Goal: Task Accomplishment & Management: Complete application form

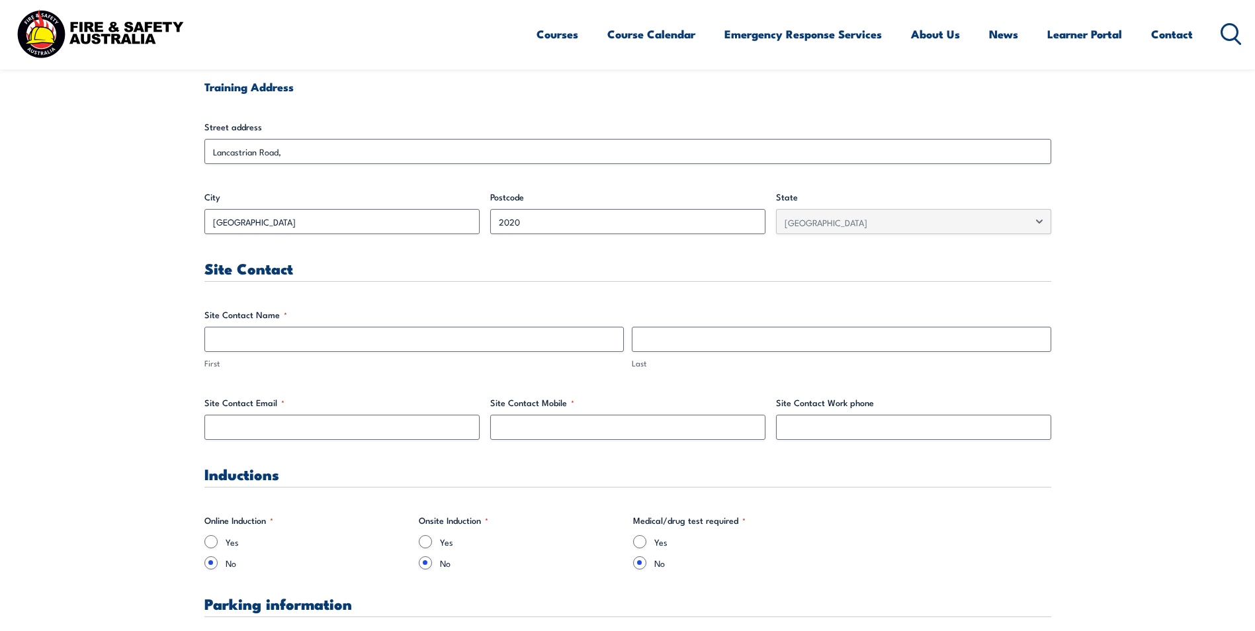
scroll to position [529, 0]
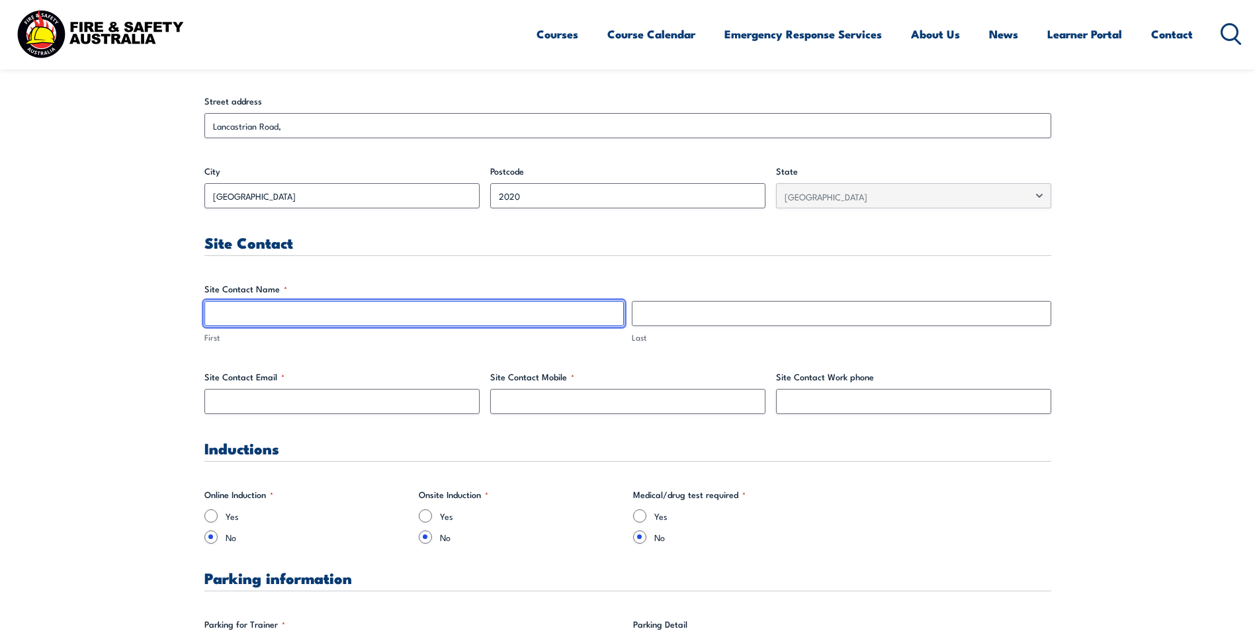
click at [235, 318] on input "First" at bounding box center [413, 313] width 419 height 25
type input "[PERSON_NAME]"
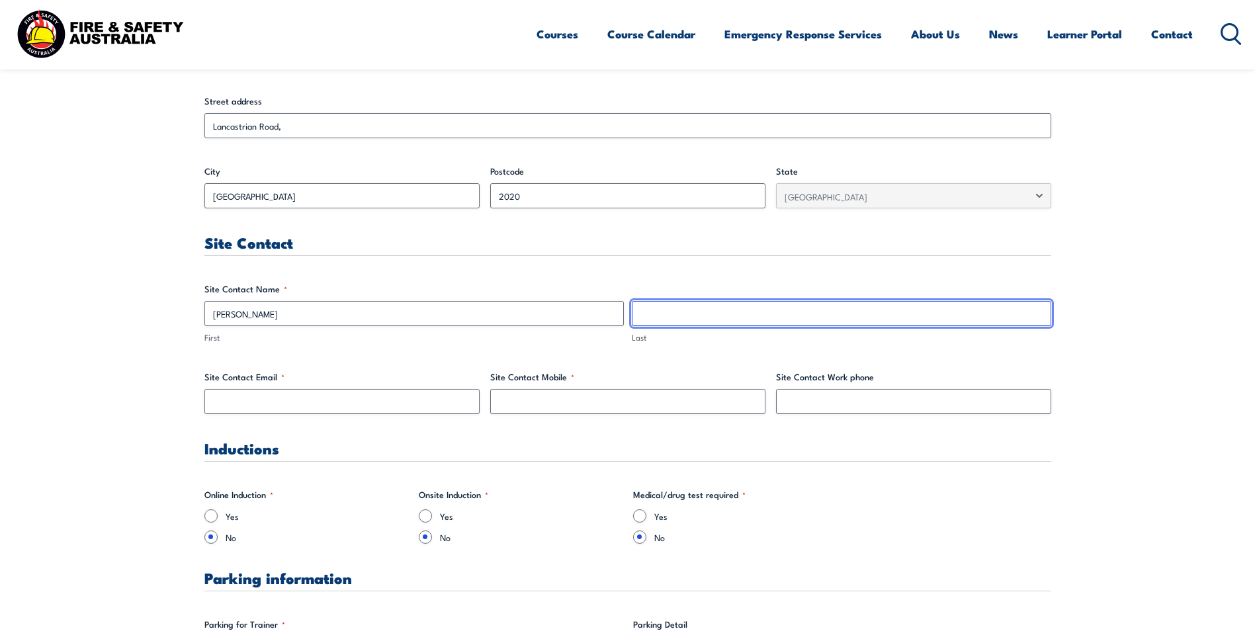
type input "Tamboboy"
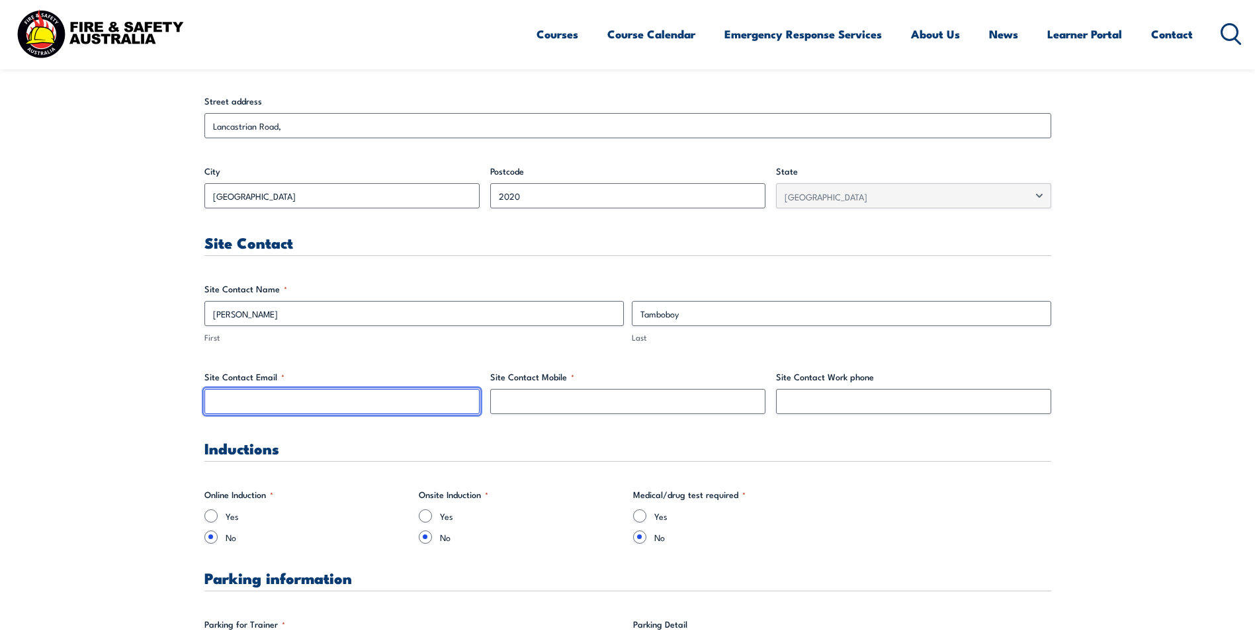
type input "[PERSON_NAME][EMAIL_ADDRESS][DOMAIN_NAME]"
click at [349, 405] on input "[PERSON_NAME][EMAIL_ADDRESS][DOMAIN_NAME]" at bounding box center [341, 401] width 275 height 25
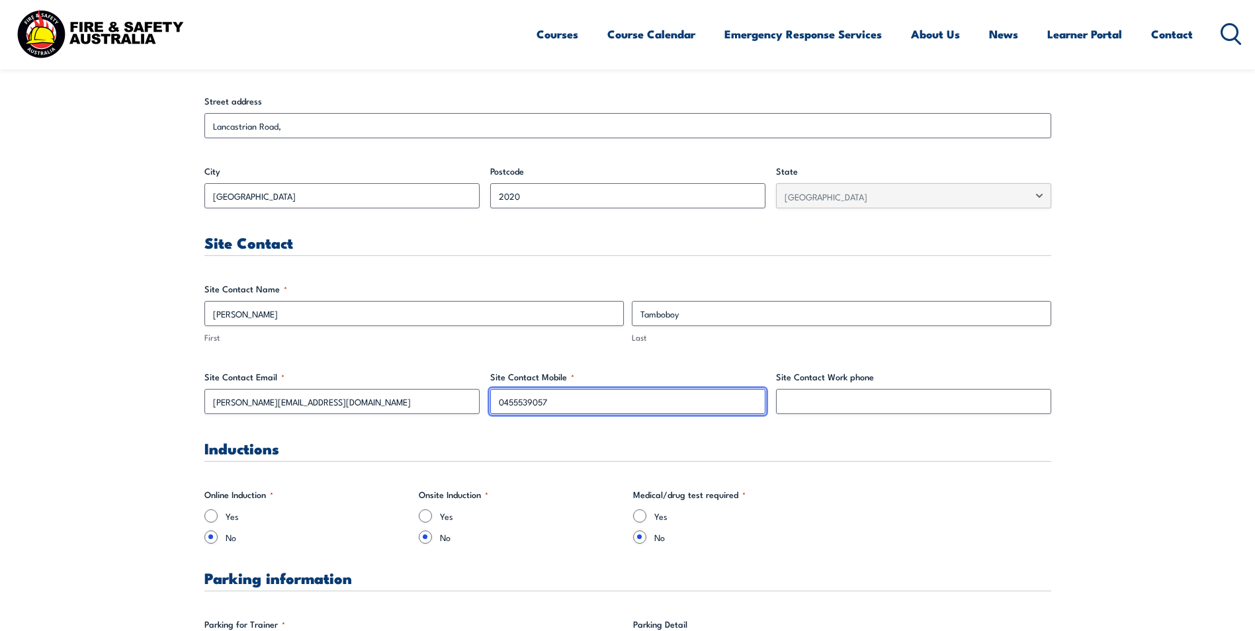
click at [587, 407] on input "0455539057" at bounding box center [627, 401] width 275 height 25
type input "0"
type input "0455539057"
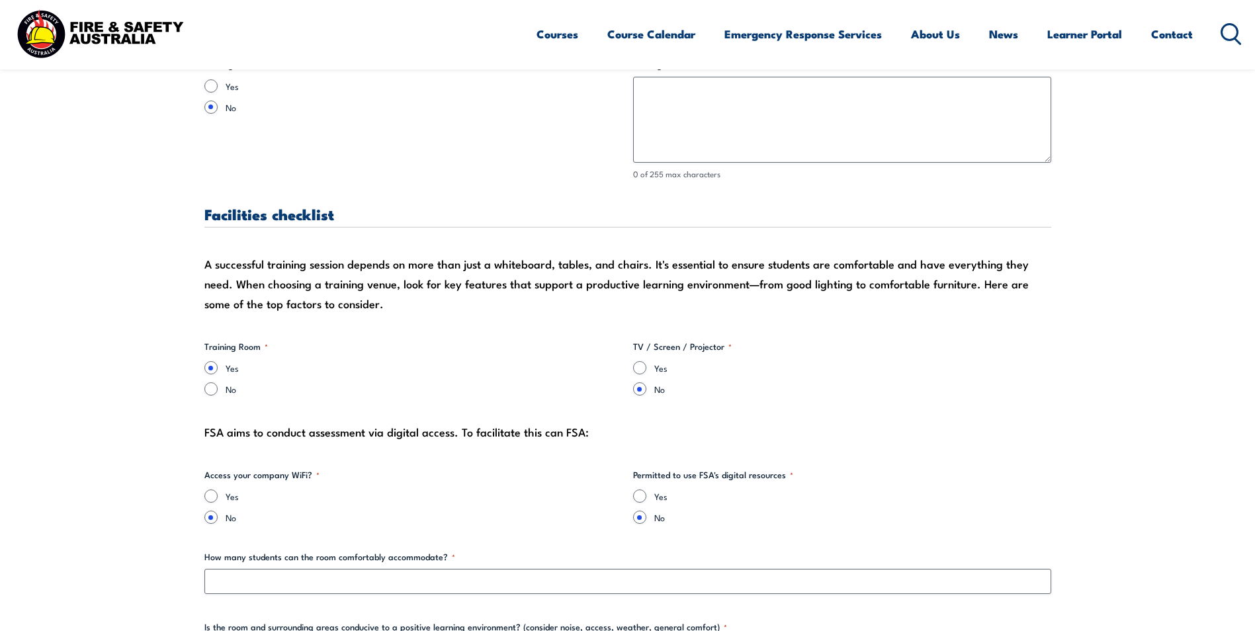
scroll to position [1125, 0]
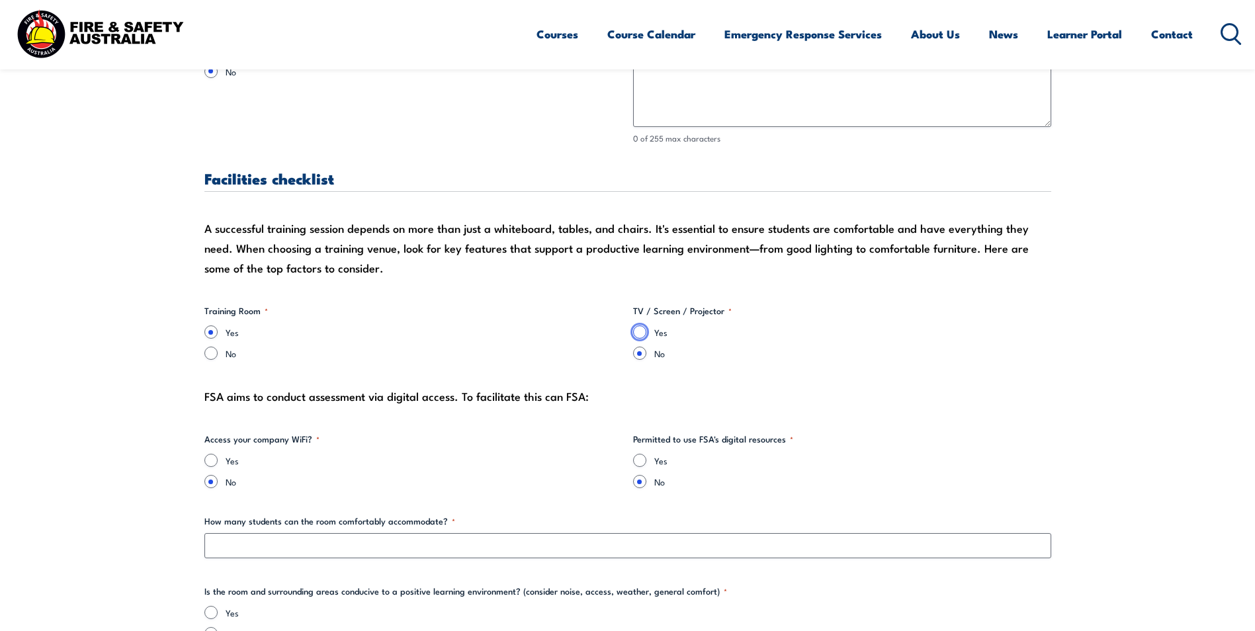
click at [643, 335] on input "Yes" at bounding box center [639, 331] width 13 height 13
radio input "true"
click at [905, 324] on fieldset "TV / Screen / Projector * Yes No" at bounding box center [842, 332] width 418 height 56
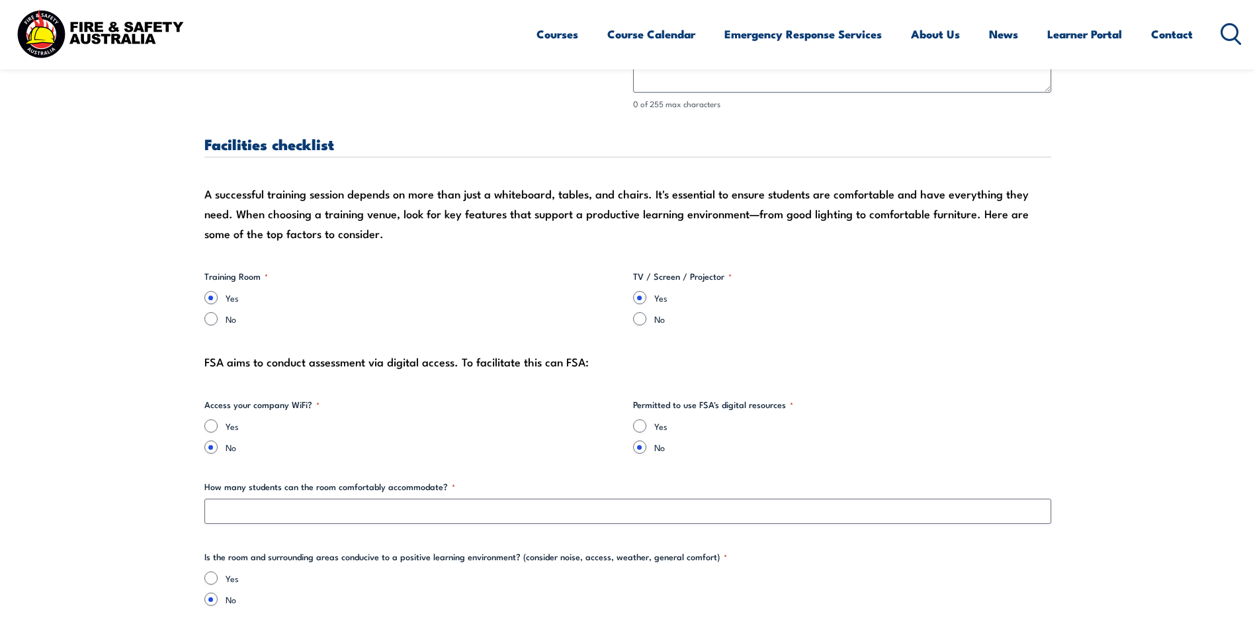
scroll to position [1191, 0]
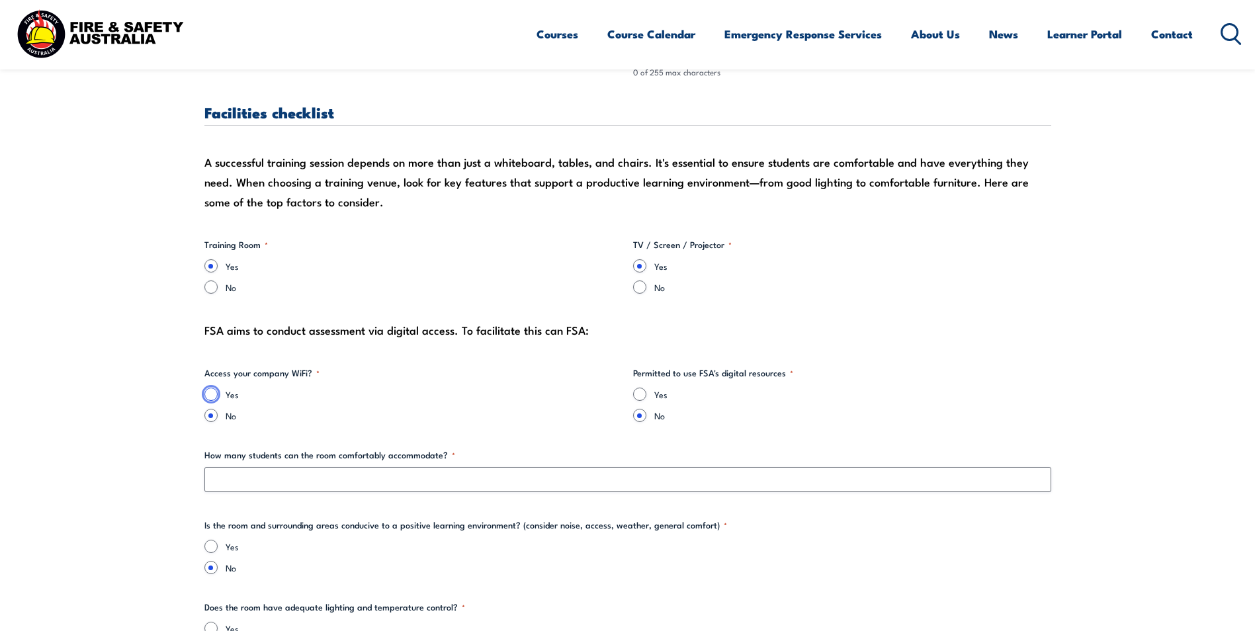
click at [216, 394] on input "Yes" at bounding box center [210, 394] width 13 height 13
radio input "true"
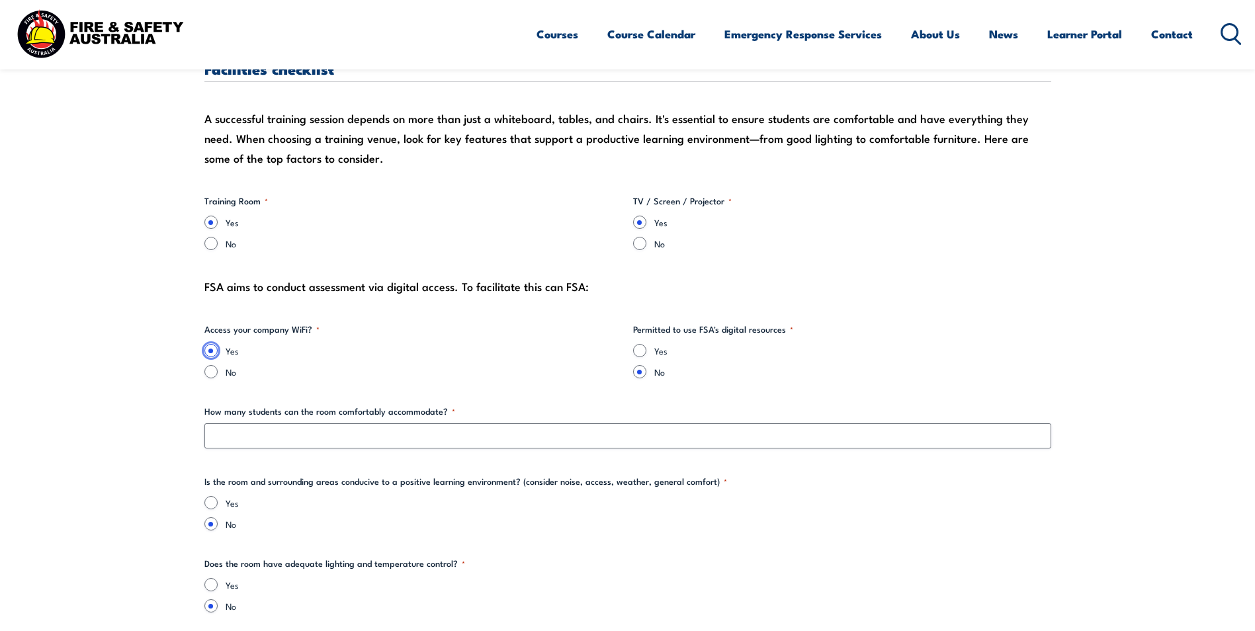
scroll to position [1323, 0]
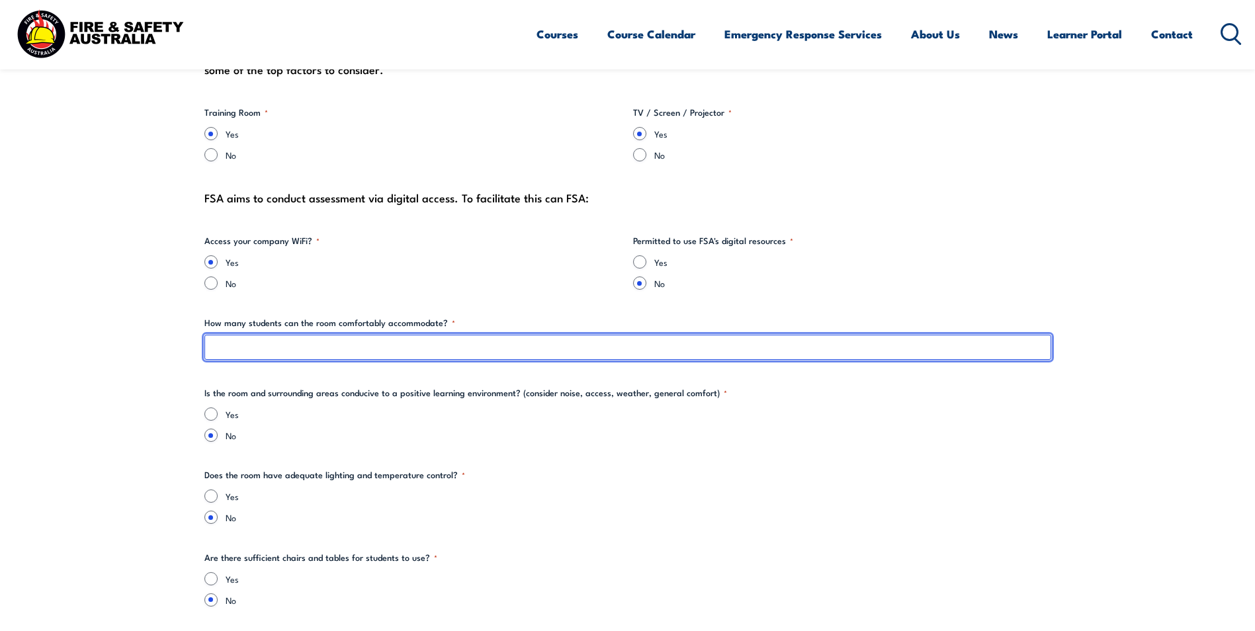
click at [294, 353] on input "How many students can the room comfortably accommodate? *" at bounding box center [627, 347] width 847 height 25
type input "15"
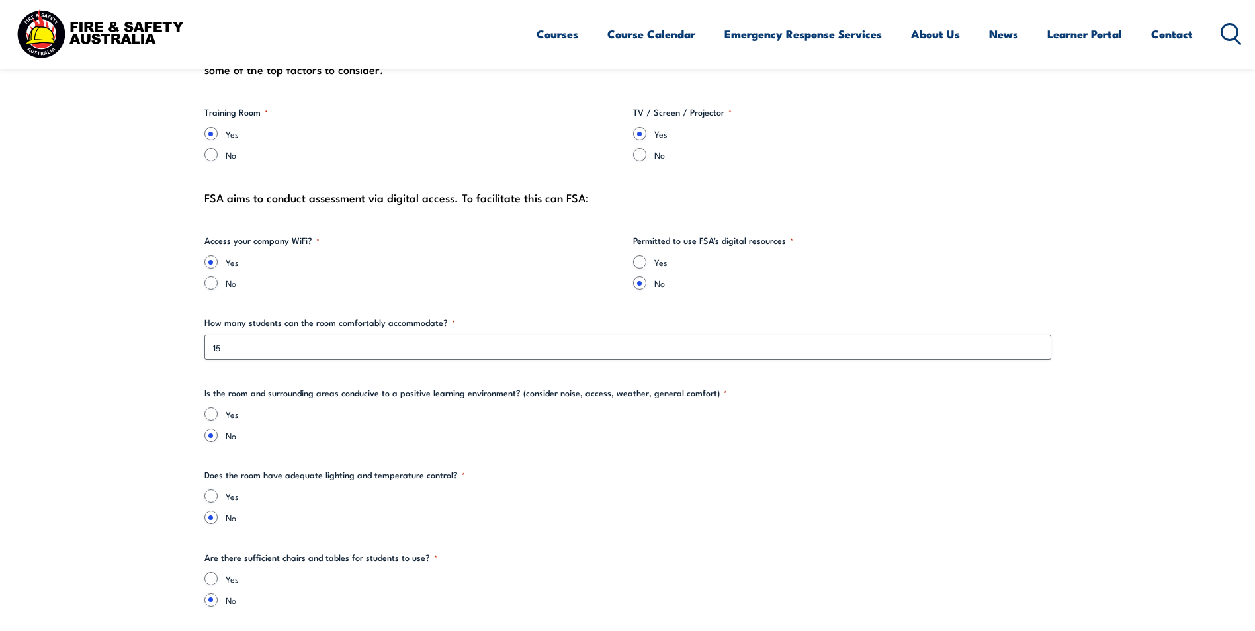
click at [970, 411] on label "Yes" at bounding box center [639, 413] width 826 height 13
click at [218, 411] on input "Yes" at bounding box center [210, 413] width 13 height 13
radio input "true"
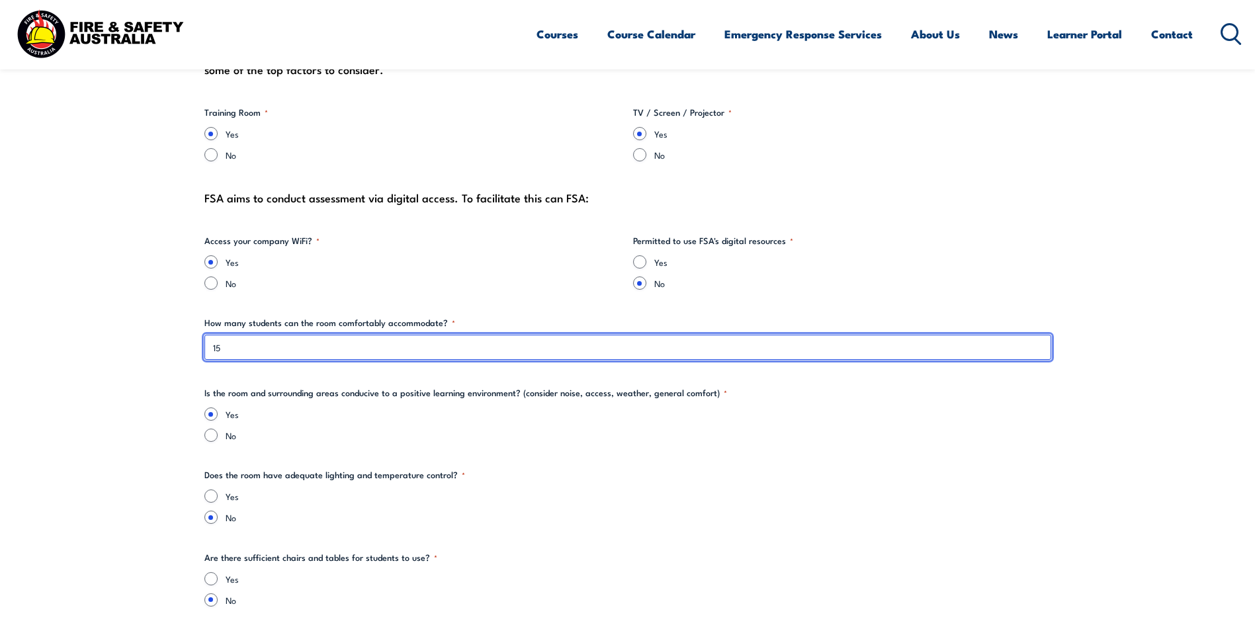
click at [287, 353] on input "15" at bounding box center [627, 347] width 847 height 25
type input "15"
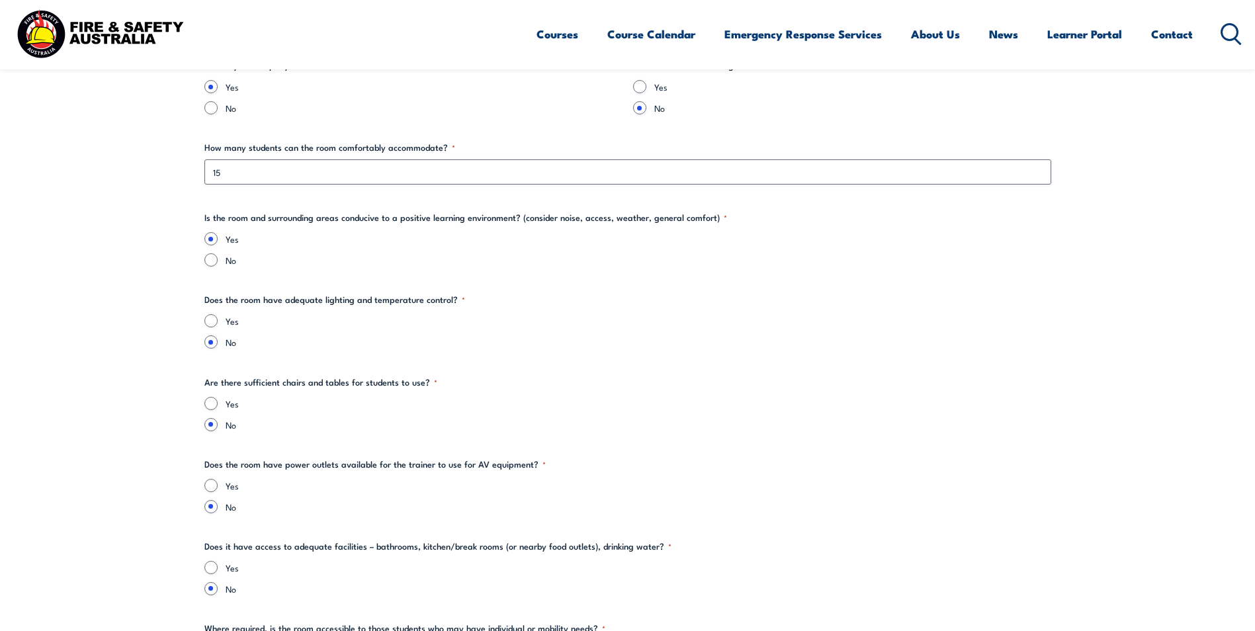
scroll to position [1521, 0]
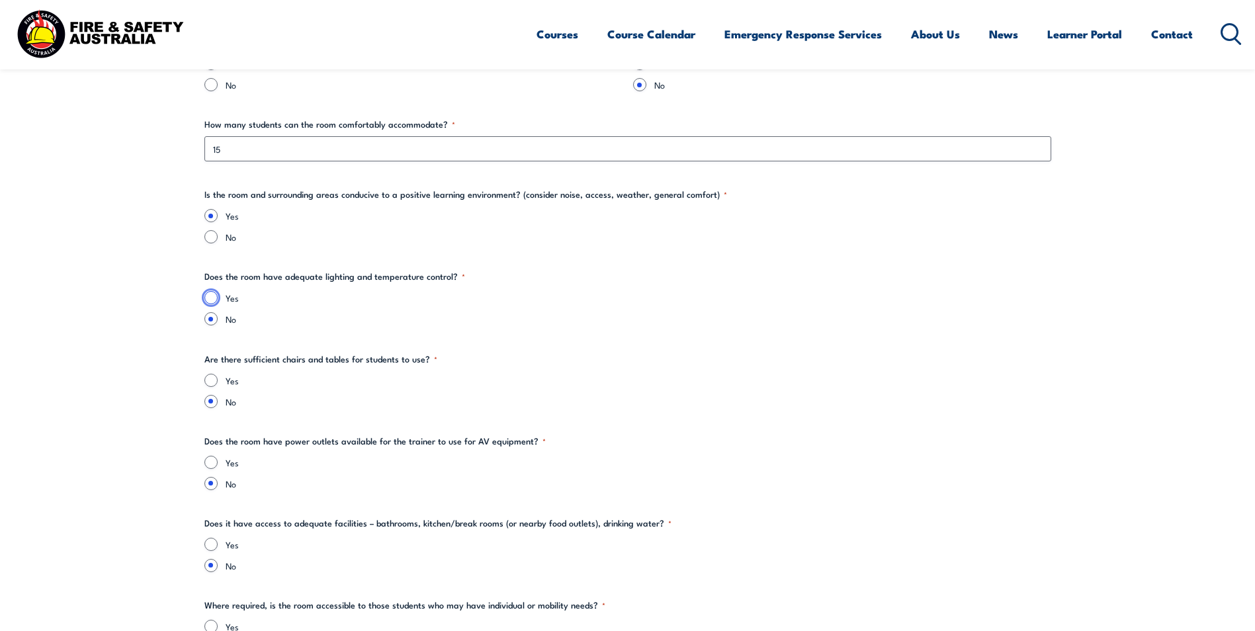
click at [214, 300] on input "Yes" at bounding box center [210, 297] width 13 height 13
radio input "true"
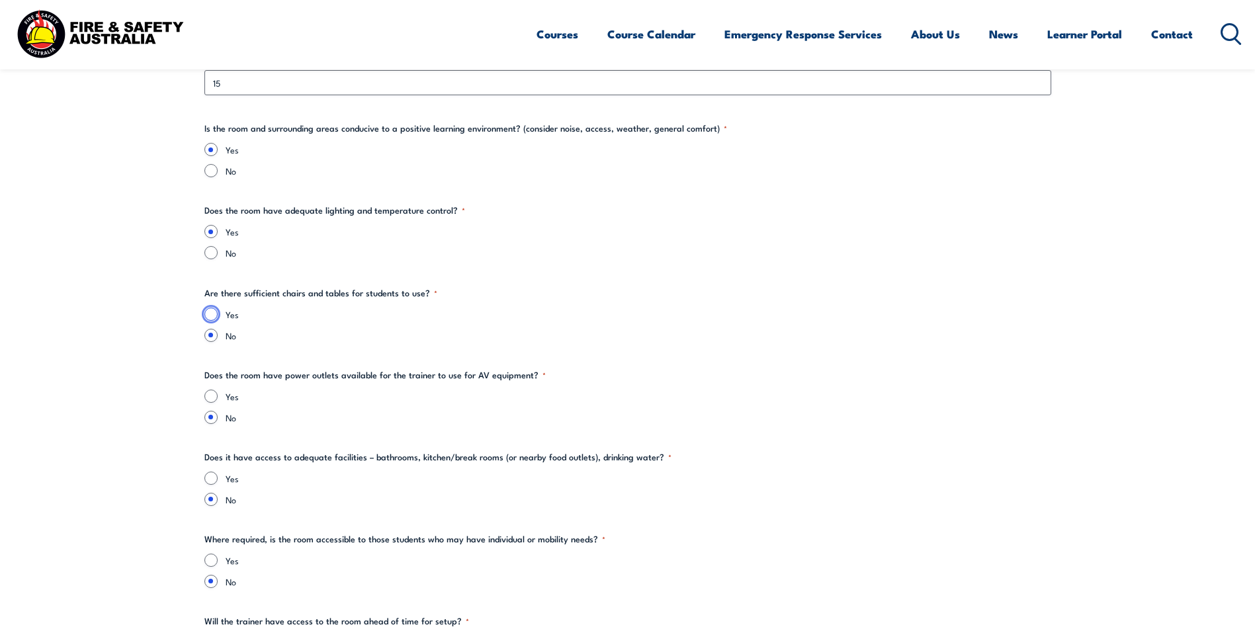
click at [214, 315] on input "Yes" at bounding box center [210, 314] width 13 height 13
radio input "true"
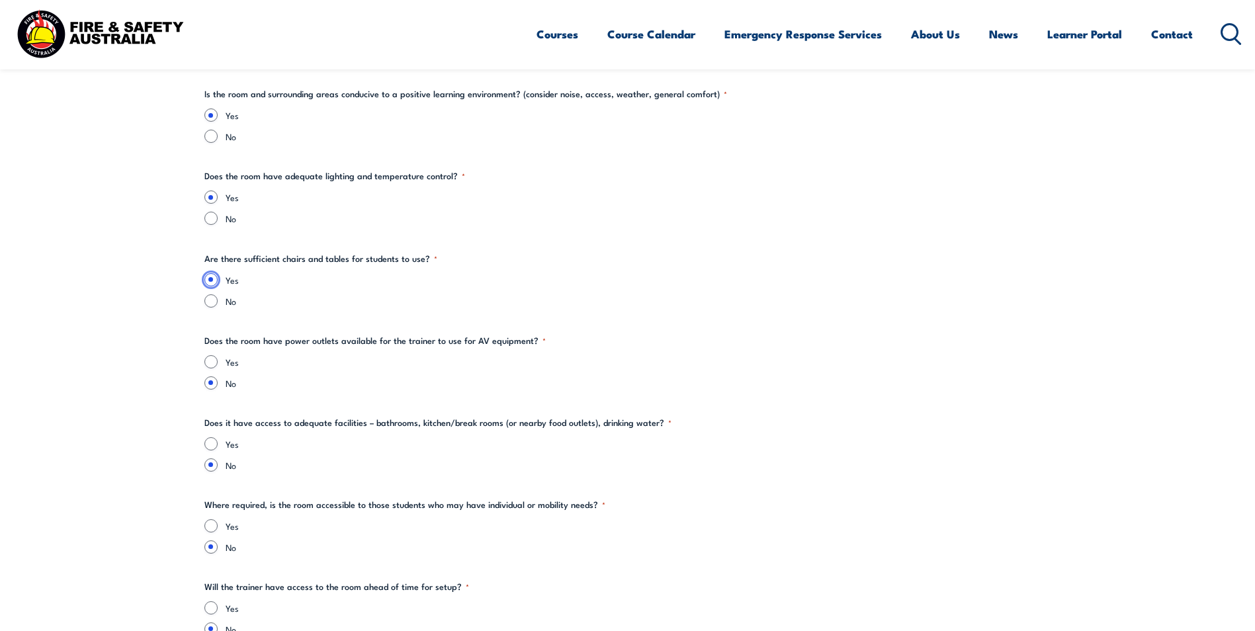
scroll to position [1654, 0]
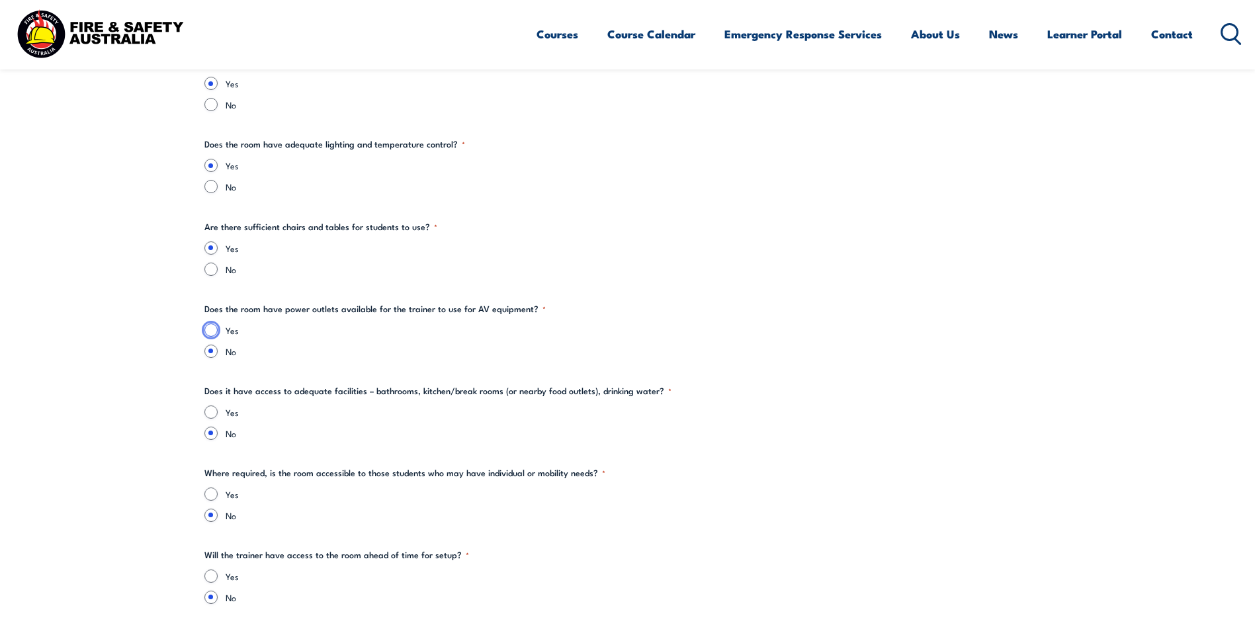
click at [214, 330] on input "Yes" at bounding box center [210, 329] width 13 height 13
radio input "true"
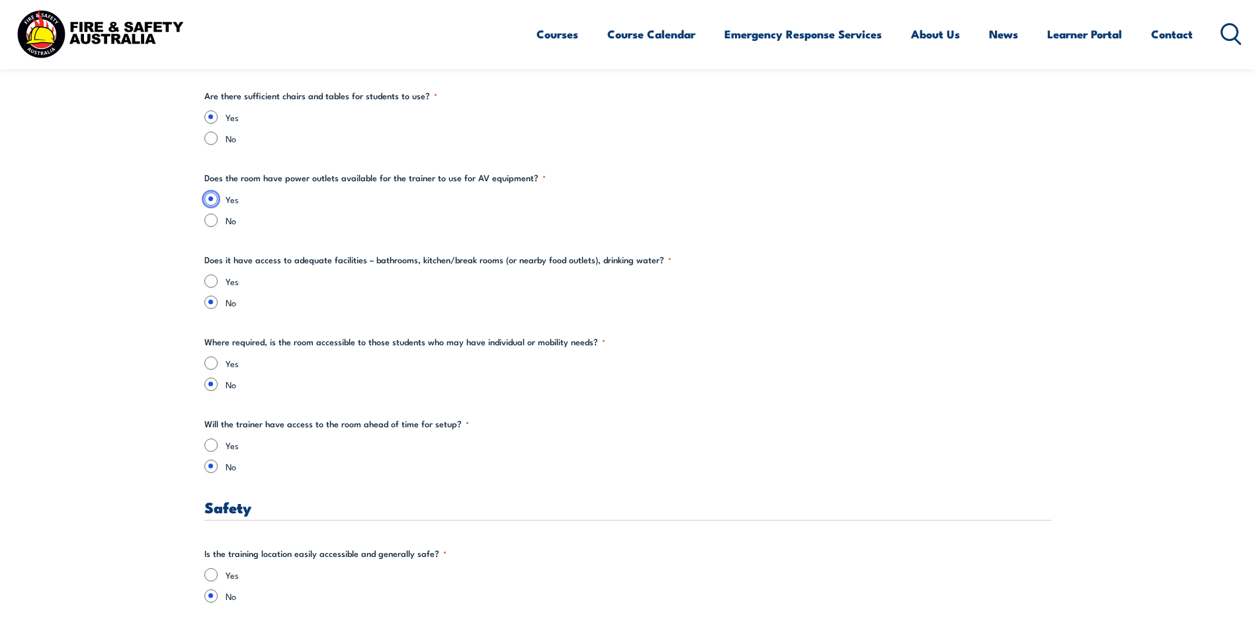
scroll to position [1786, 0]
click at [217, 279] on input "Yes" at bounding box center [210, 279] width 13 height 13
radio input "true"
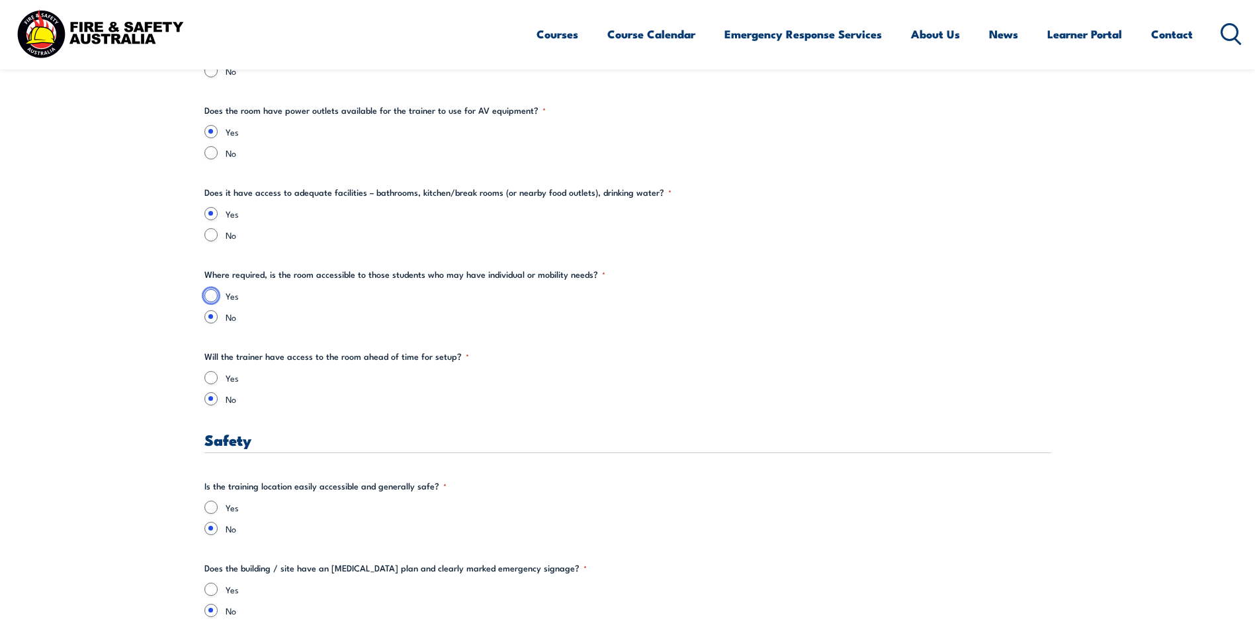
click at [214, 296] on input "Yes" at bounding box center [210, 295] width 13 height 13
radio input "true"
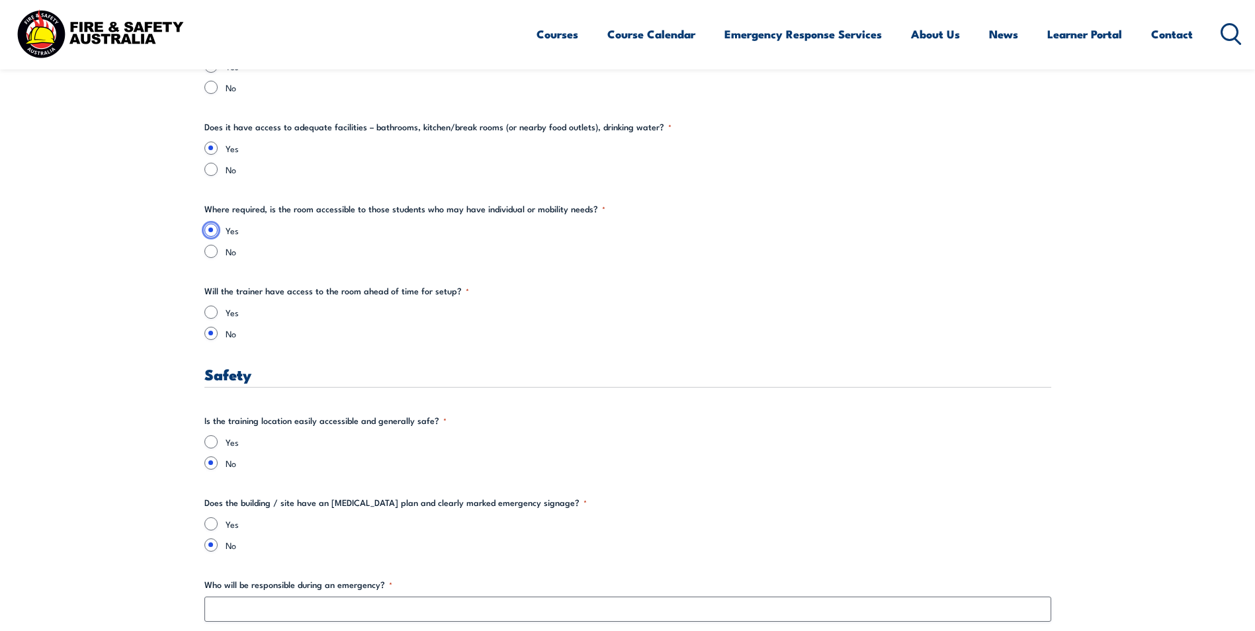
scroll to position [1918, 0]
click at [212, 315] on input "Yes" at bounding box center [210, 311] width 13 height 13
radio input "true"
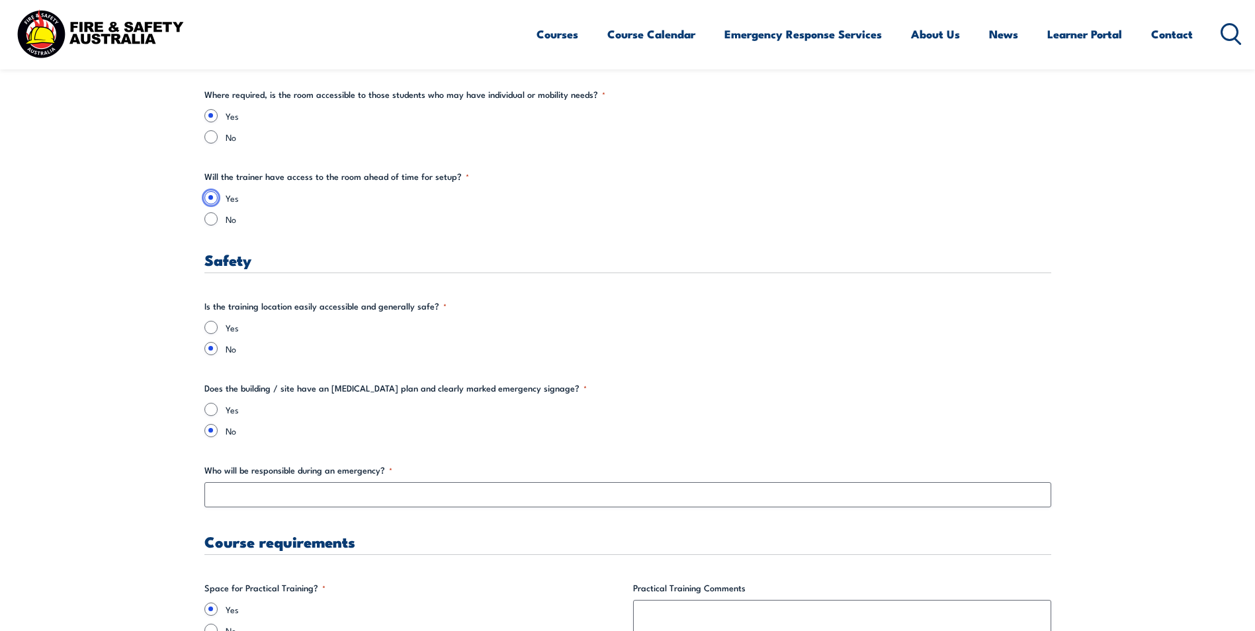
scroll to position [2117, 0]
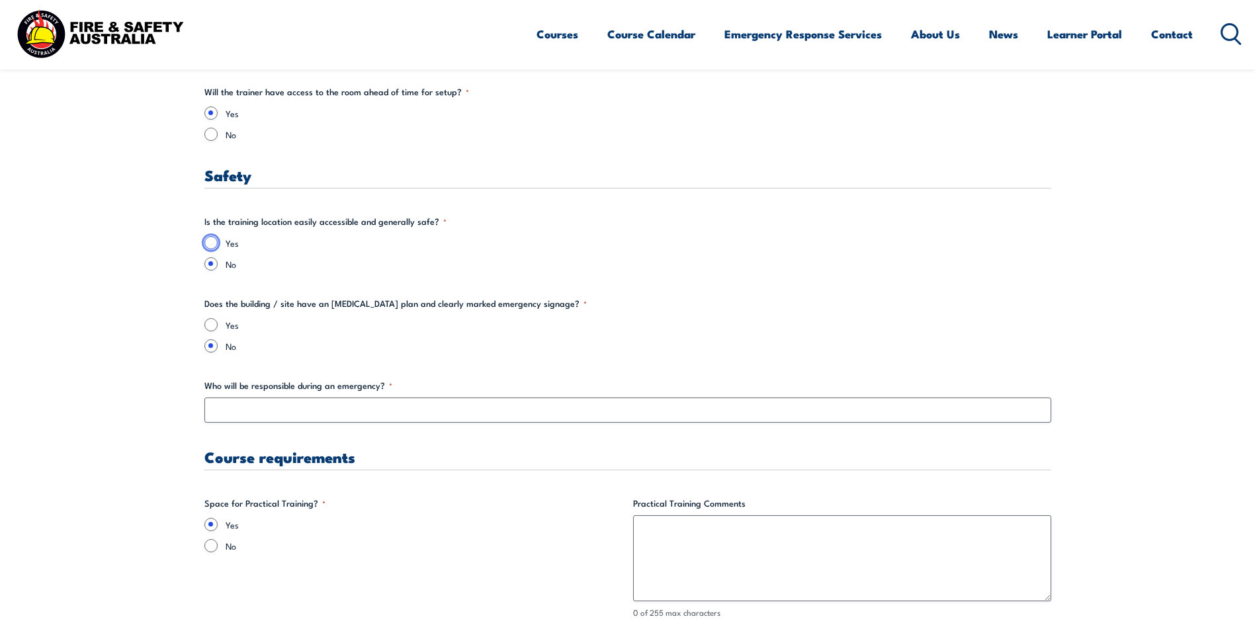
click at [213, 243] on input "Yes" at bounding box center [210, 242] width 13 height 13
radio input "true"
click at [208, 329] on input "Yes" at bounding box center [210, 324] width 13 height 13
radio input "true"
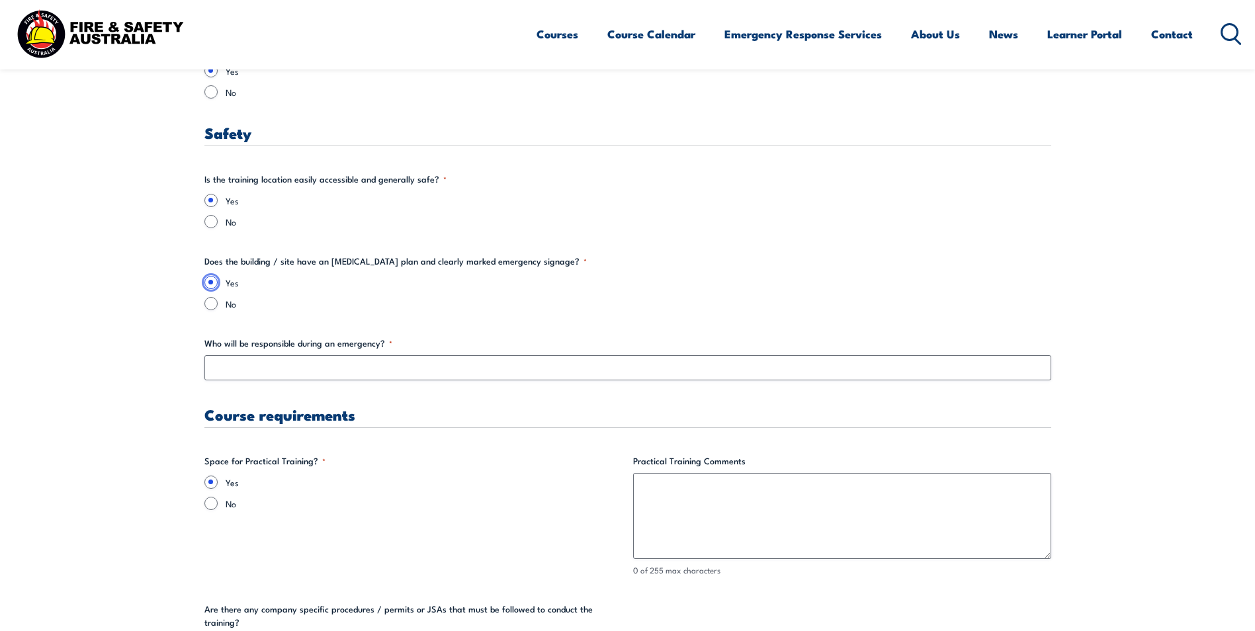
scroll to position [2183, 0]
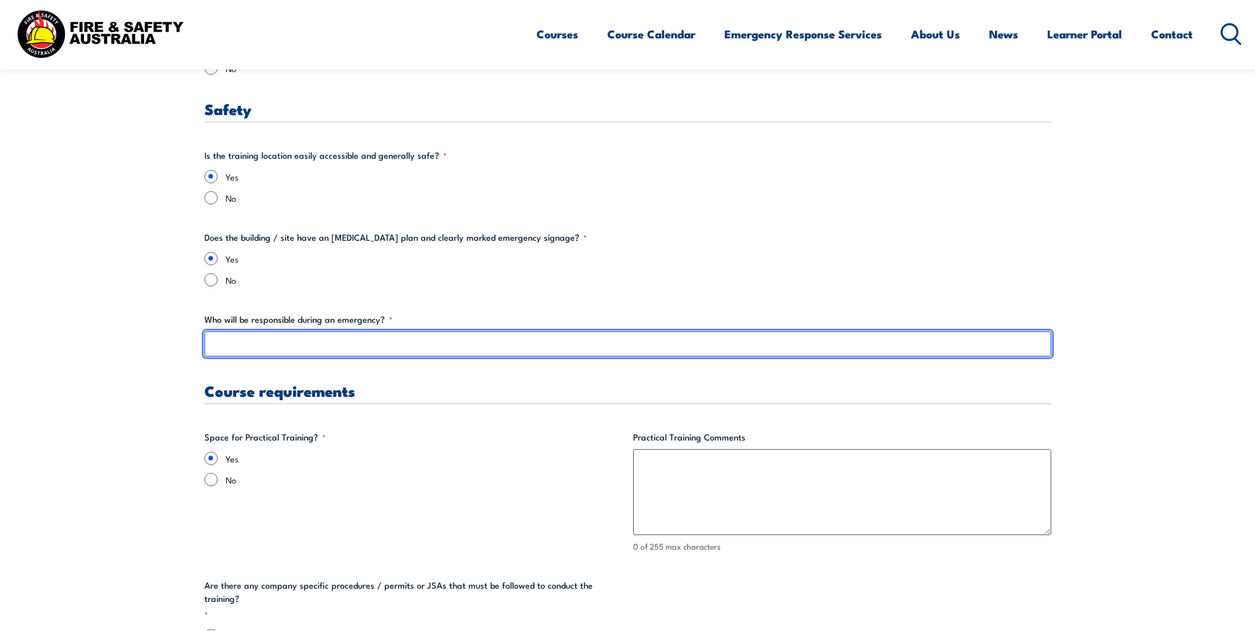
click at [319, 334] on input "Who will be responsible during an emergency? *" at bounding box center [627, 343] width 847 height 25
type input "F"
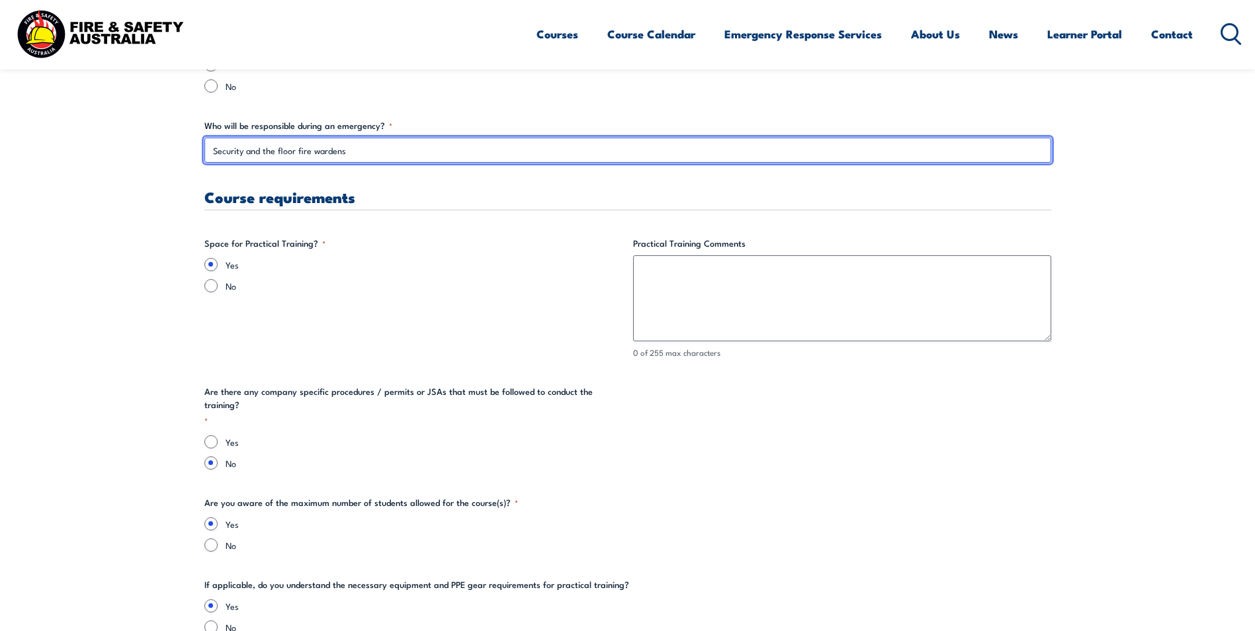
scroll to position [2381, 0]
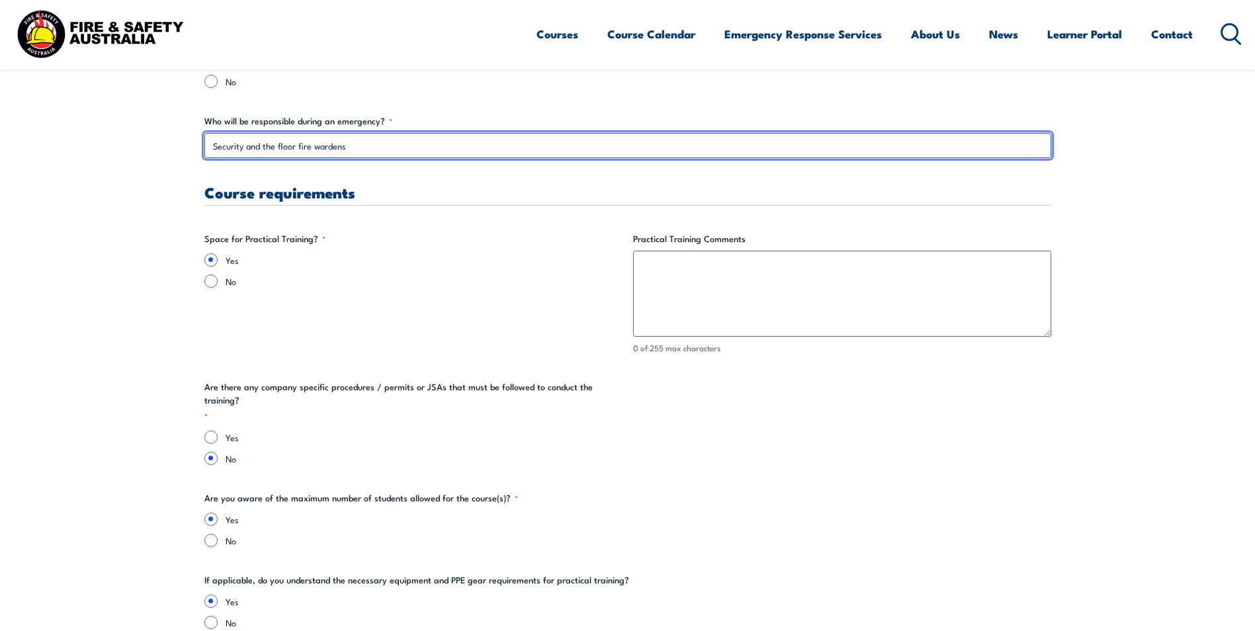
type input "Security and the floor fire wardens"
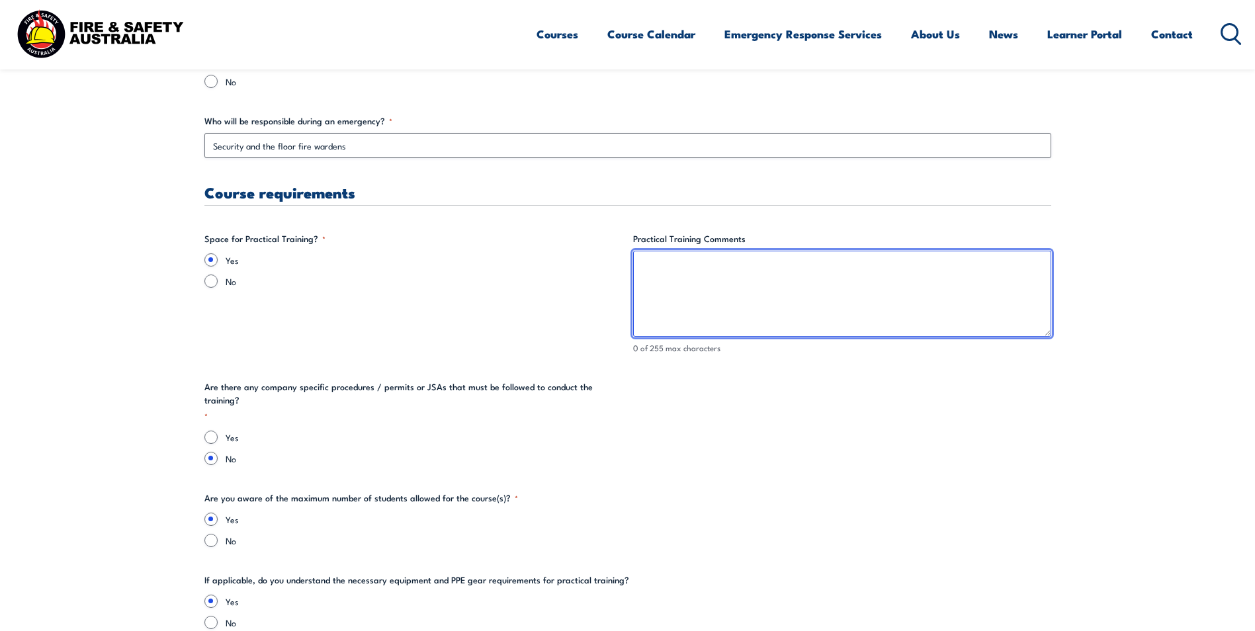
click at [657, 279] on textarea "Practical Training Comments" at bounding box center [842, 294] width 418 height 86
type textarea "T"
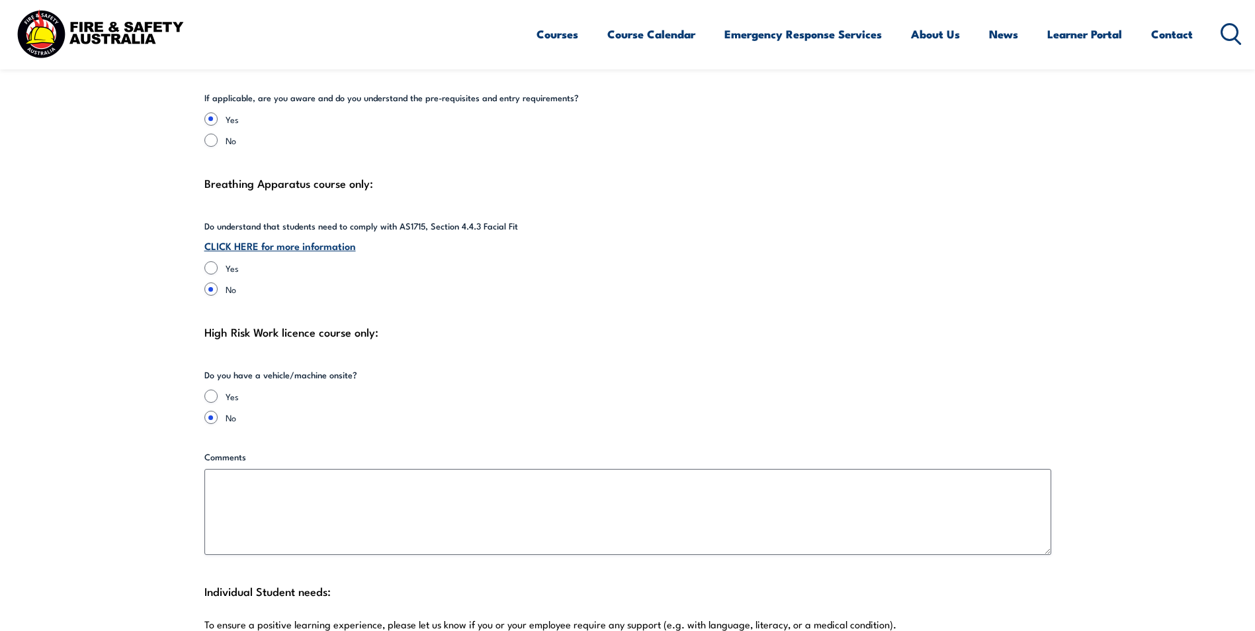
scroll to position [2977, 0]
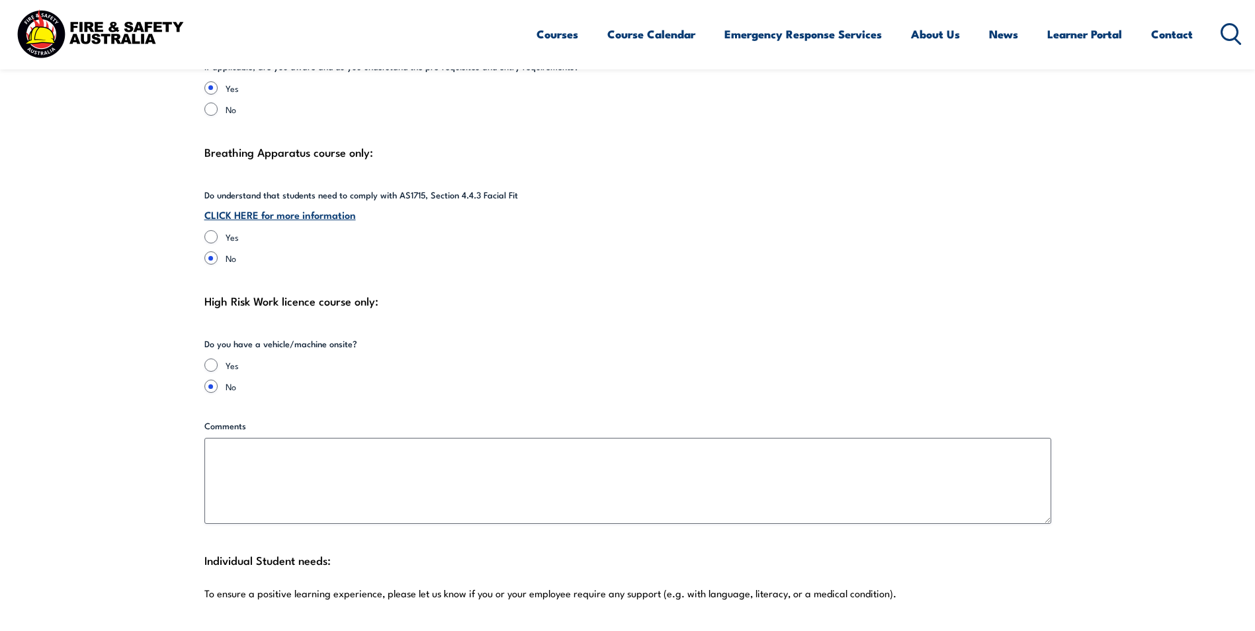
type textarea "Practical training can be done in ground floor"
click at [293, 207] on link "CLICK HERE for more information" at bounding box center [279, 214] width 151 height 15
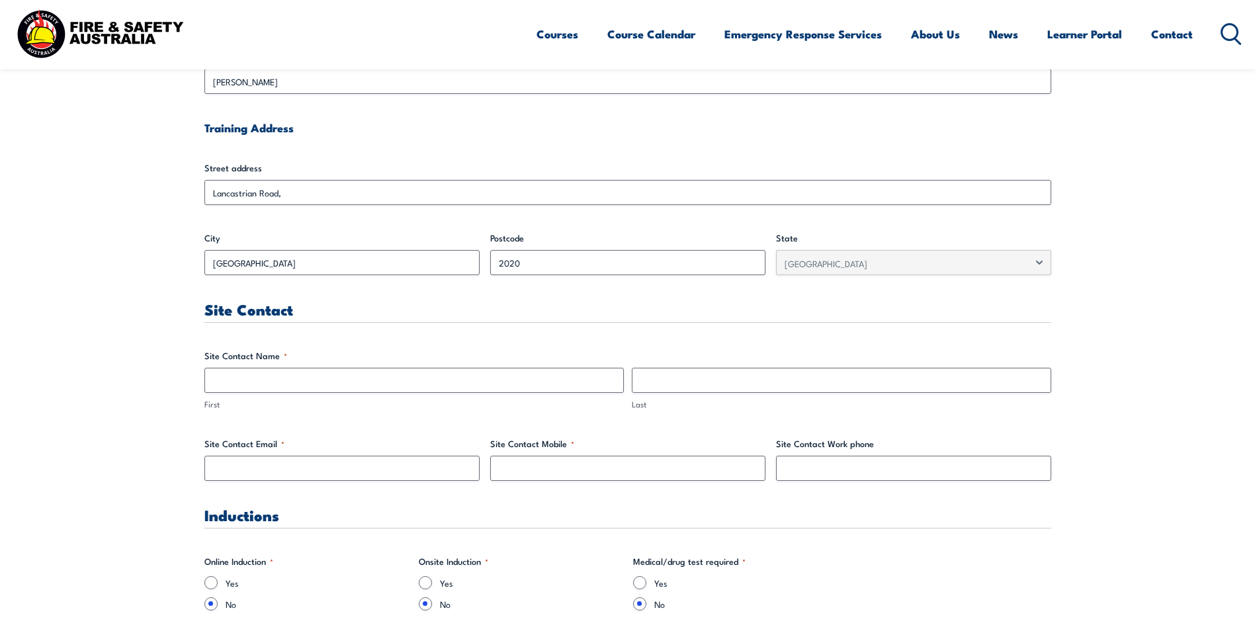
scroll to position [463, 0]
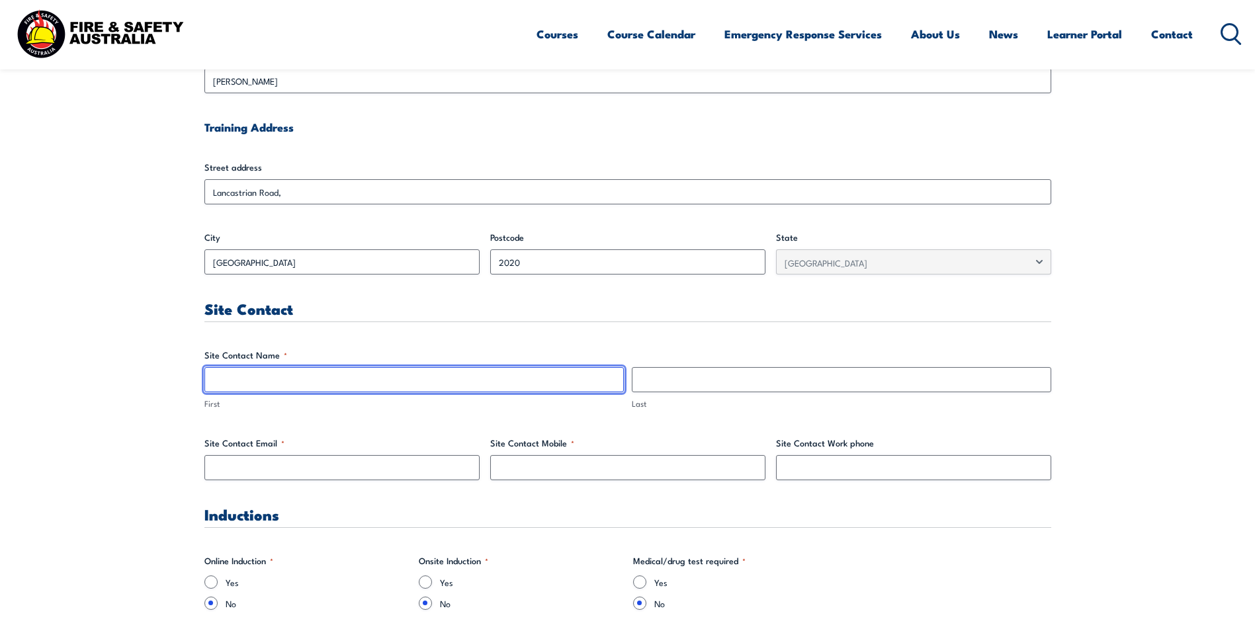
click at [293, 381] on input "First" at bounding box center [413, 379] width 419 height 25
type input "[PERSON_NAME]"
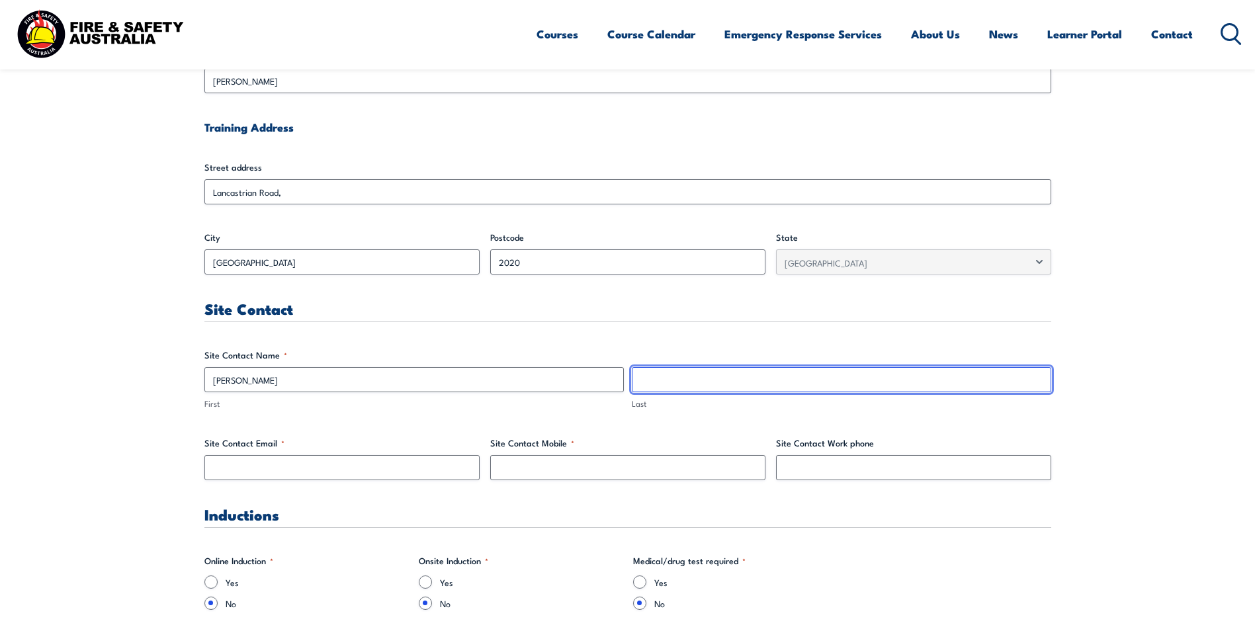
type input "Tamboboy"
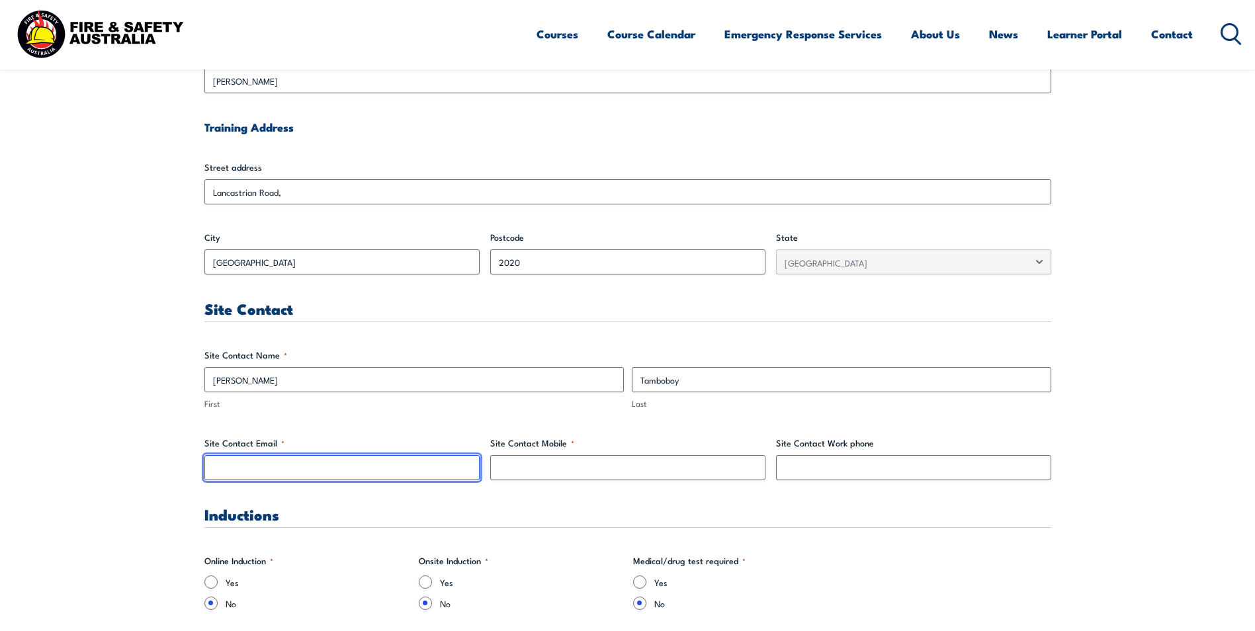
type input "[PERSON_NAME][EMAIL_ADDRESS][DOMAIN_NAME]"
type input "0455539057"
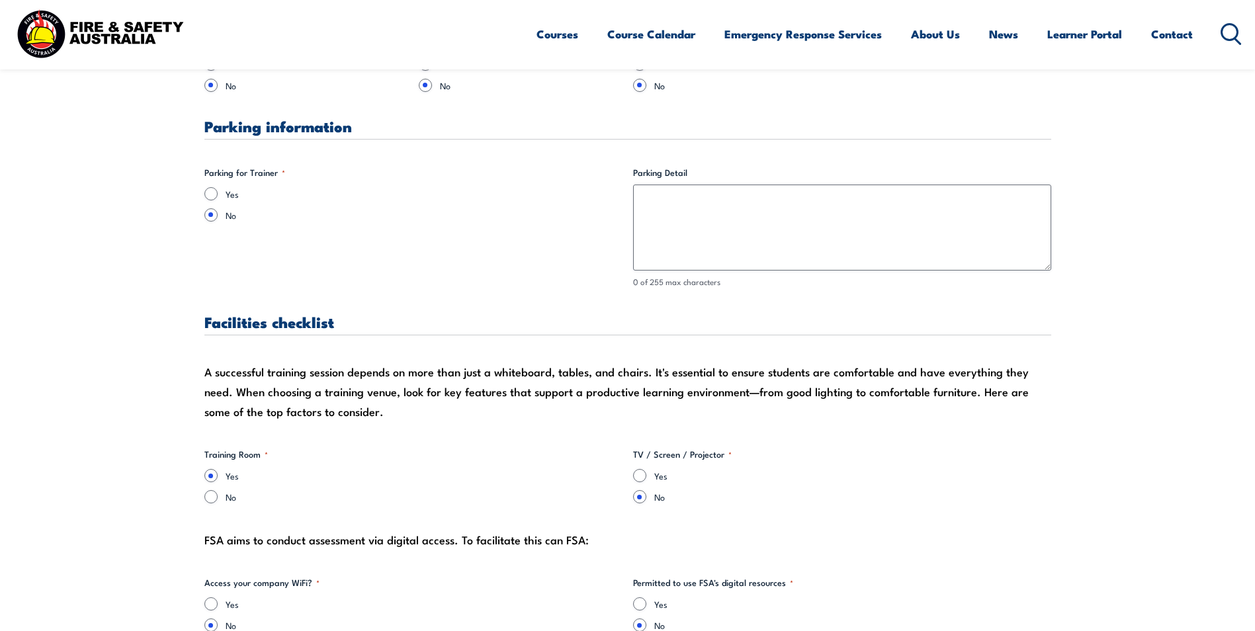
scroll to position [992, 0]
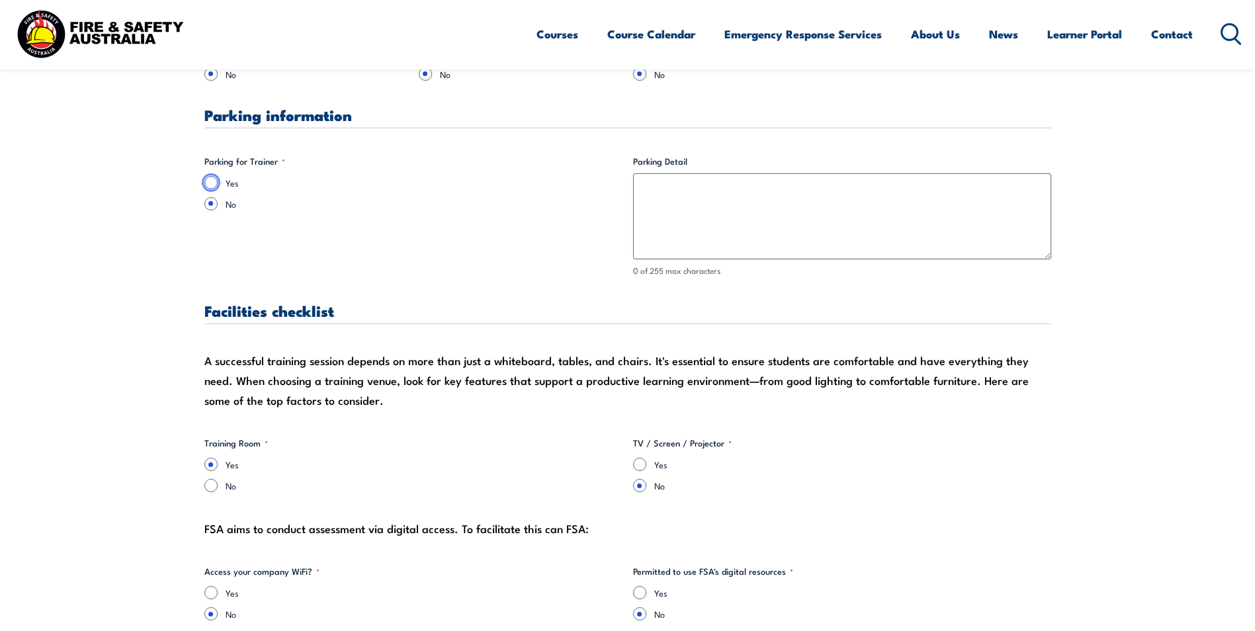
click at [208, 181] on input "Yes" at bounding box center [210, 182] width 13 height 13
radio input "true"
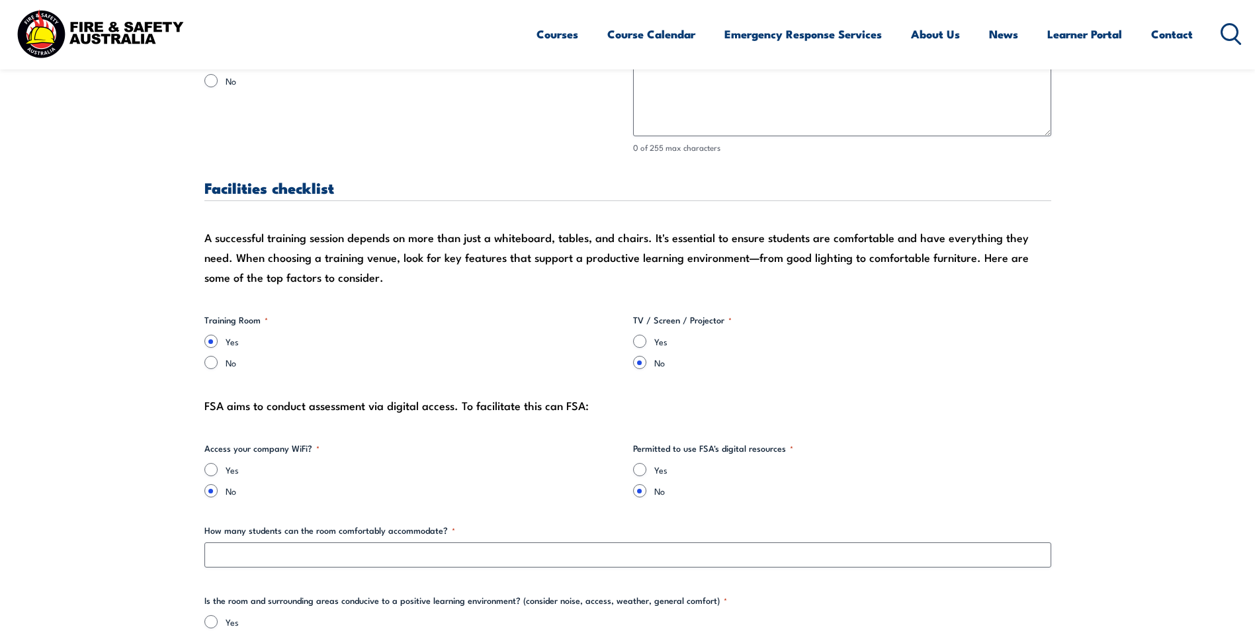
scroll to position [1125, 0]
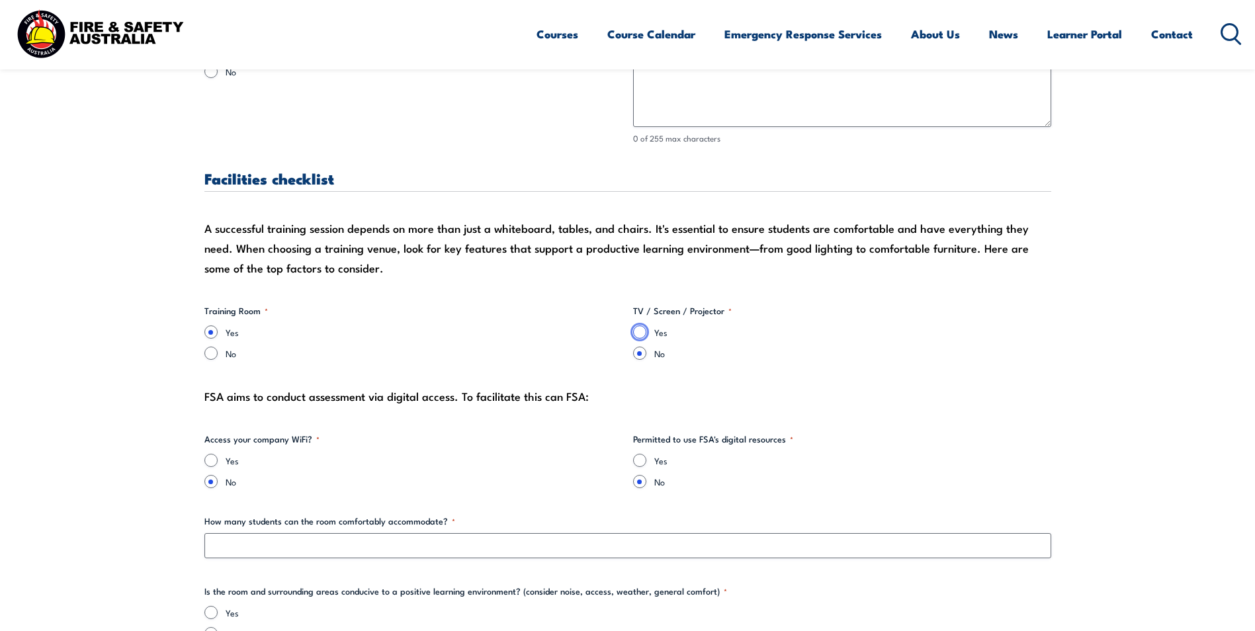
click at [641, 335] on input "Yes" at bounding box center [639, 331] width 13 height 13
radio input "true"
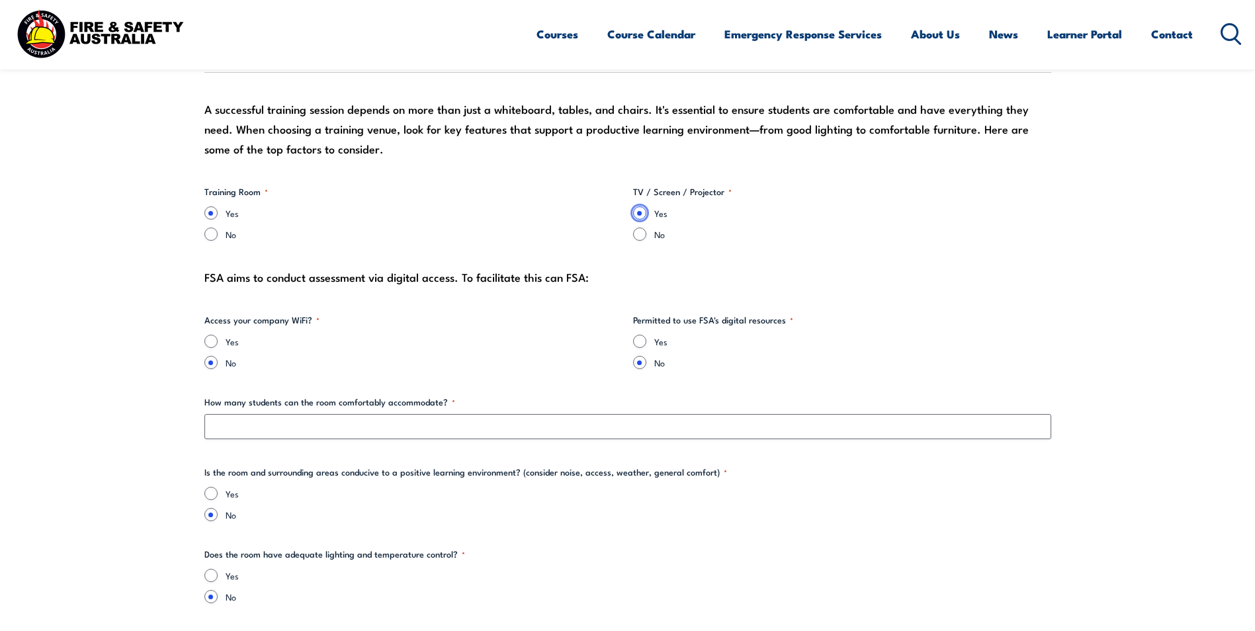
scroll to position [1257, 0]
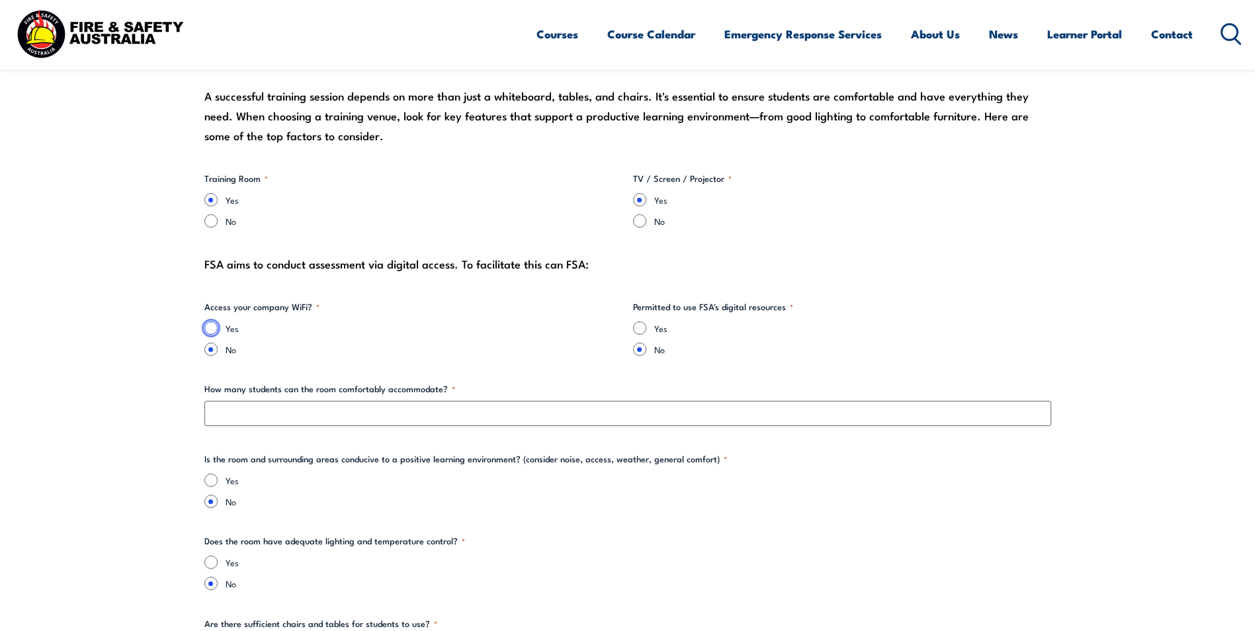
click at [214, 330] on input "Yes" at bounding box center [210, 327] width 13 height 13
radio input "true"
click at [638, 330] on input "Yes" at bounding box center [639, 327] width 13 height 13
radio input "true"
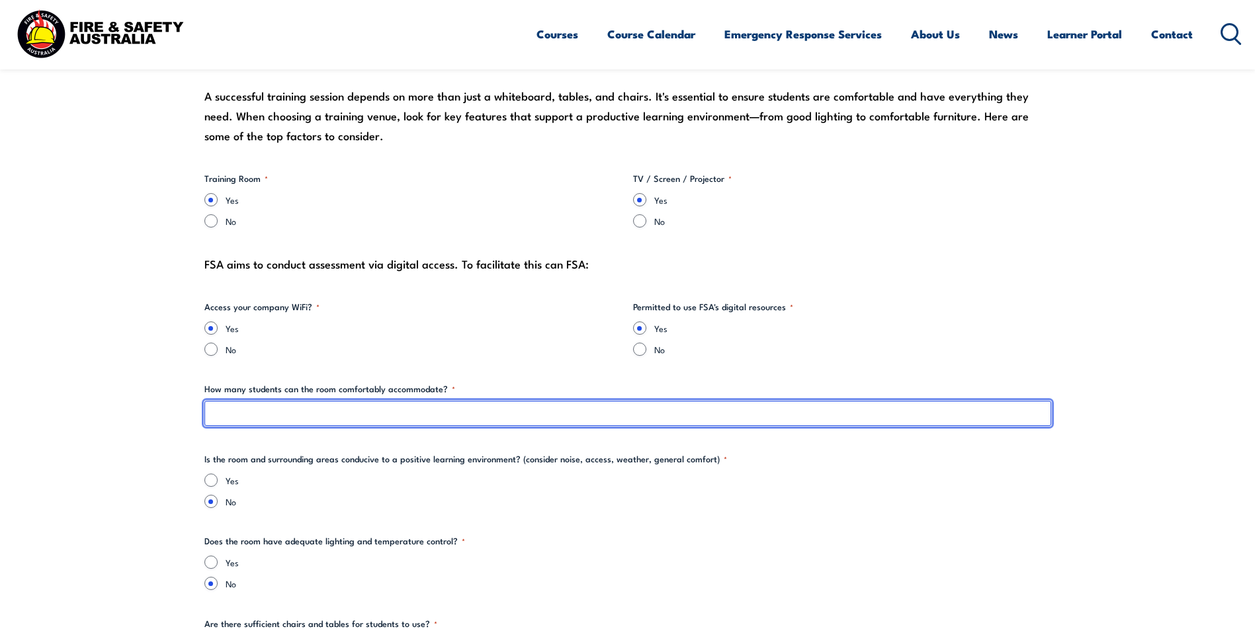
click at [261, 417] on input "How many students can the room comfortably accommodate? *" at bounding box center [627, 413] width 847 height 25
type input "15"
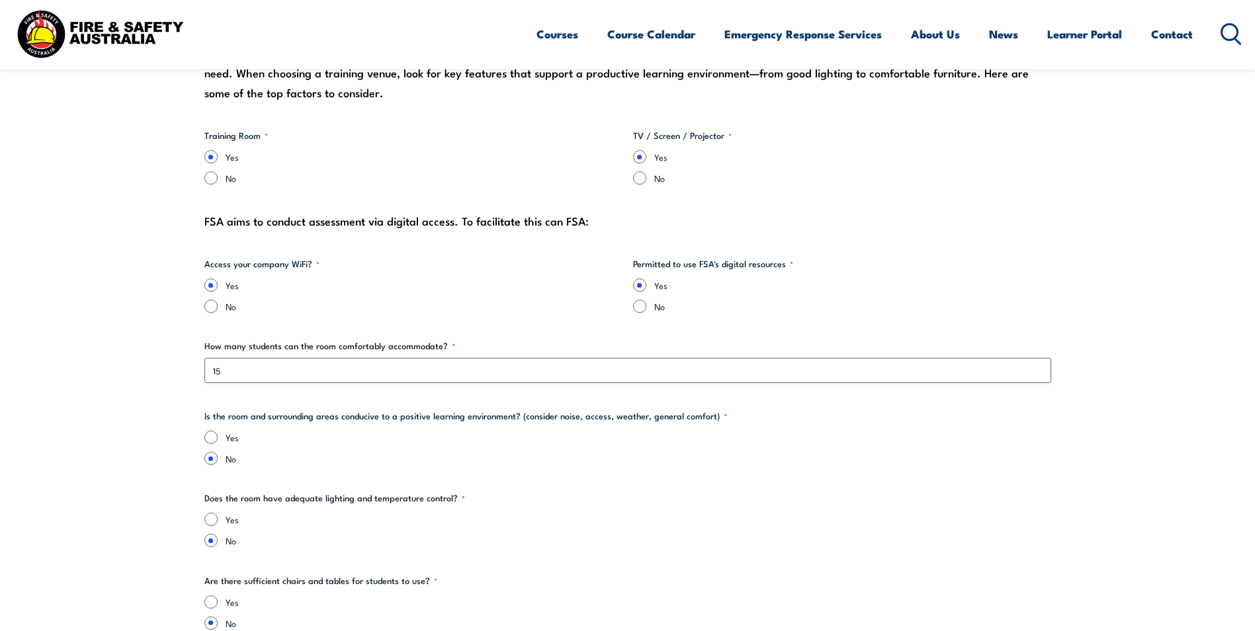
scroll to position [1323, 0]
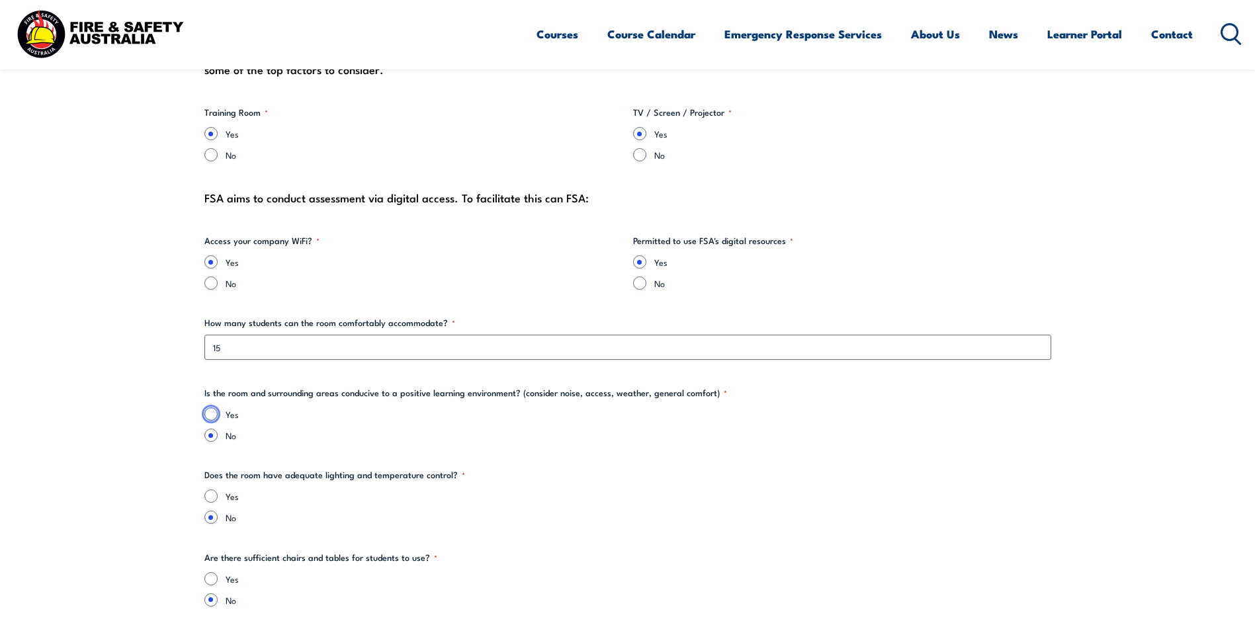
click at [212, 413] on input "Yes" at bounding box center [210, 413] width 13 height 13
radio input "true"
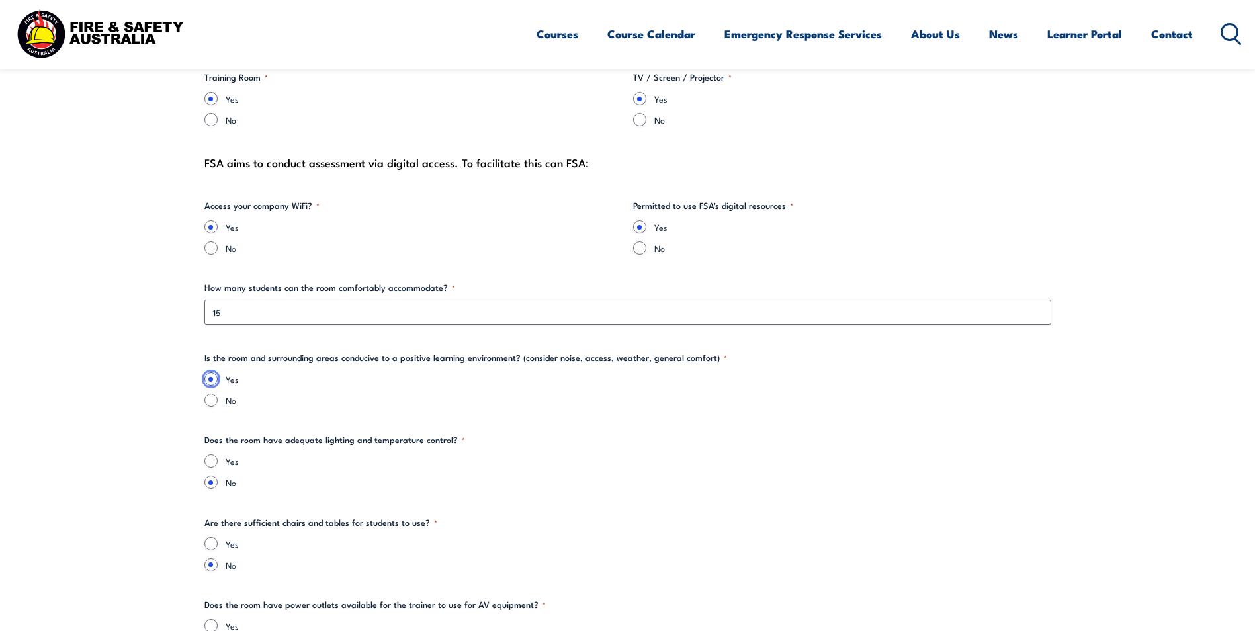
scroll to position [1389, 0]
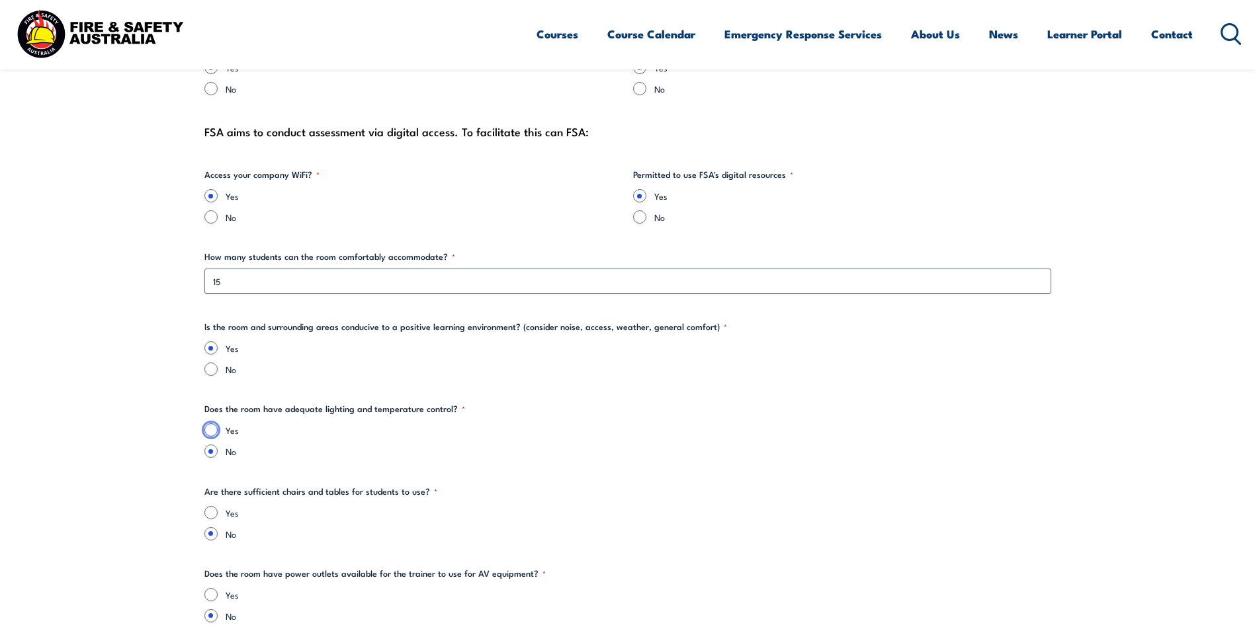
click at [211, 429] on input "Yes" at bounding box center [210, 429] width 13 height 13
radio input "true"
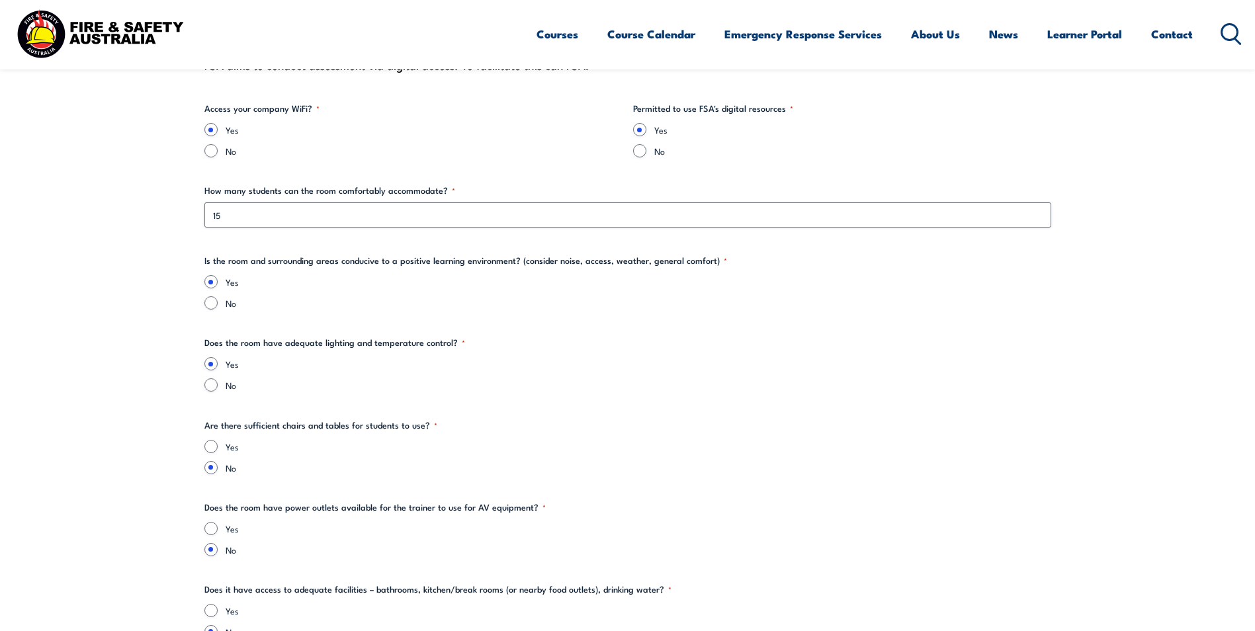
click at [216, 441] on div "Yes" at bounding box center [627, 446] width 847 height 13
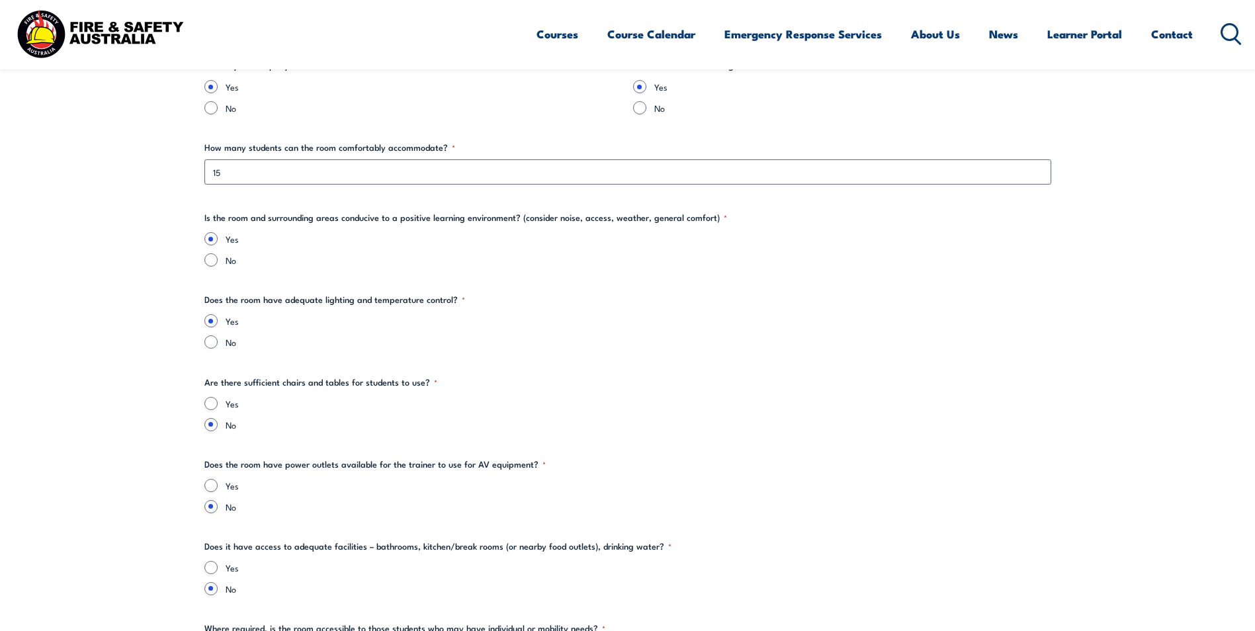
scroll to position [1521, 0]
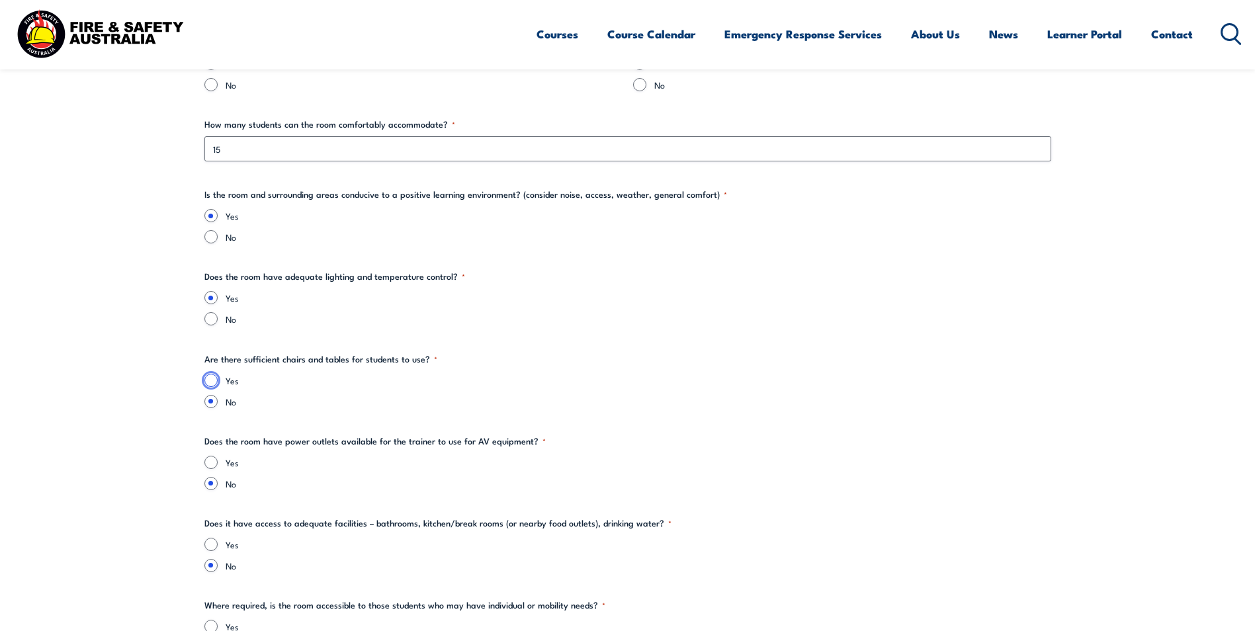
click at [209, 382] on input "Yes" at bounding box center [210, 380] width 13 height 13
radio input "true"
click at [216, 462] on input "Yes" at bounding box center [210, 462] width 13 height 13
radio input "true"
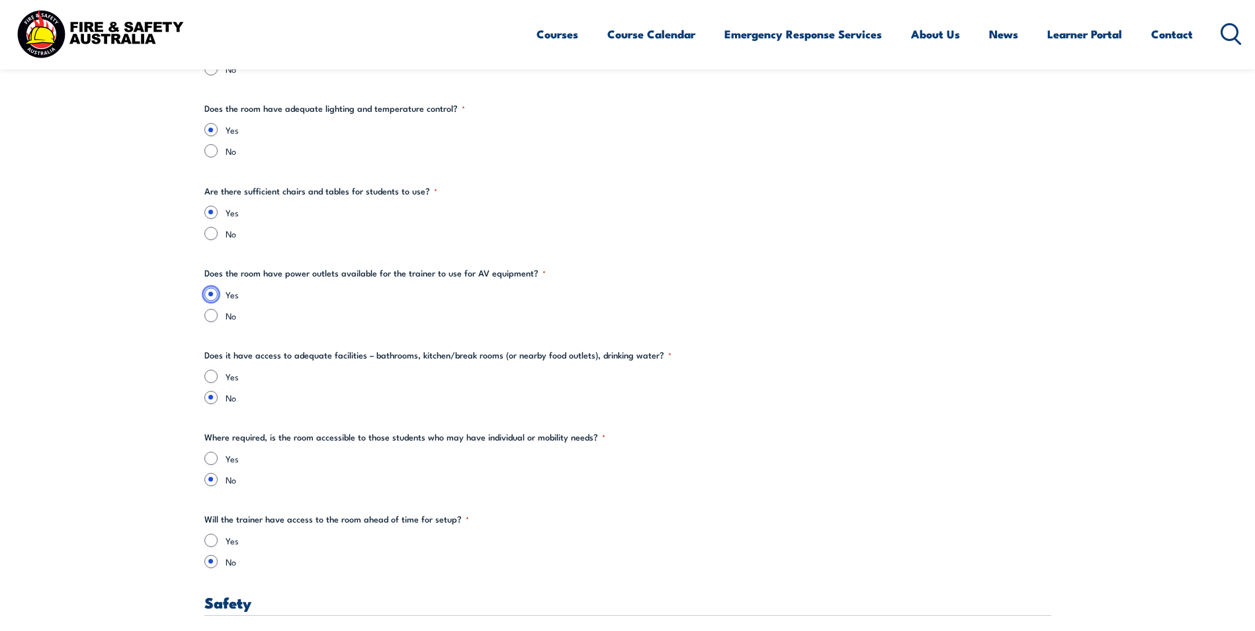
scroll to position [1720, 0]
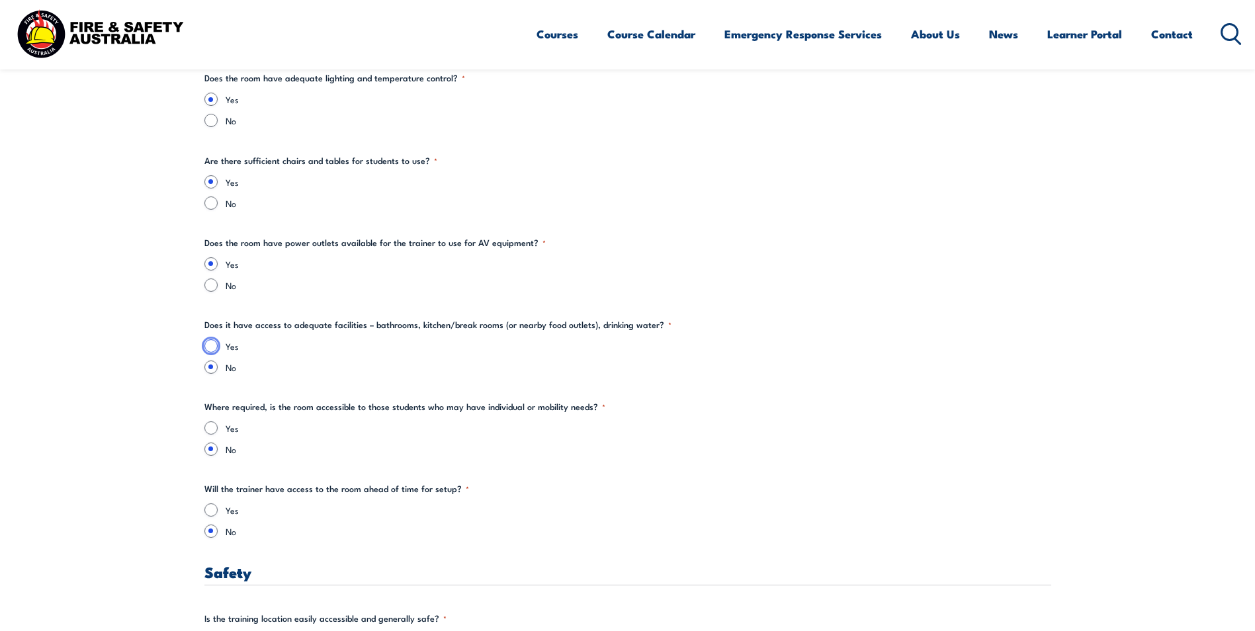
click at [208, 348] on input "Yes" at bounding box center [210, 345] width 13 height 13
radio input "true"
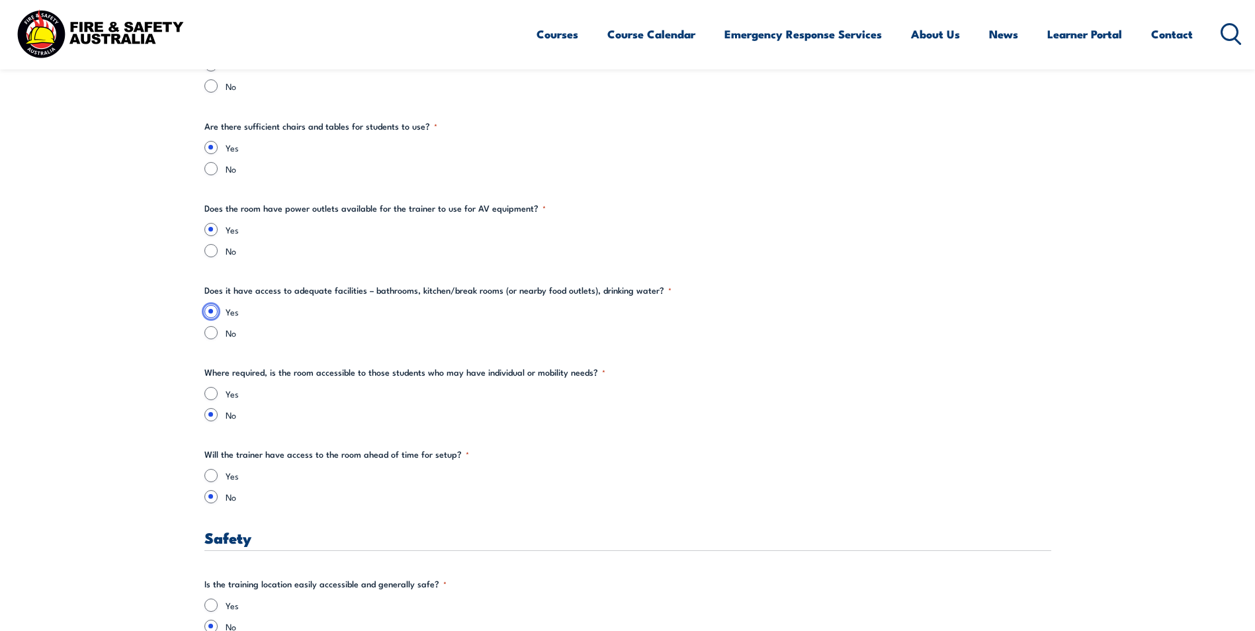
scroll to position [1786, 0]
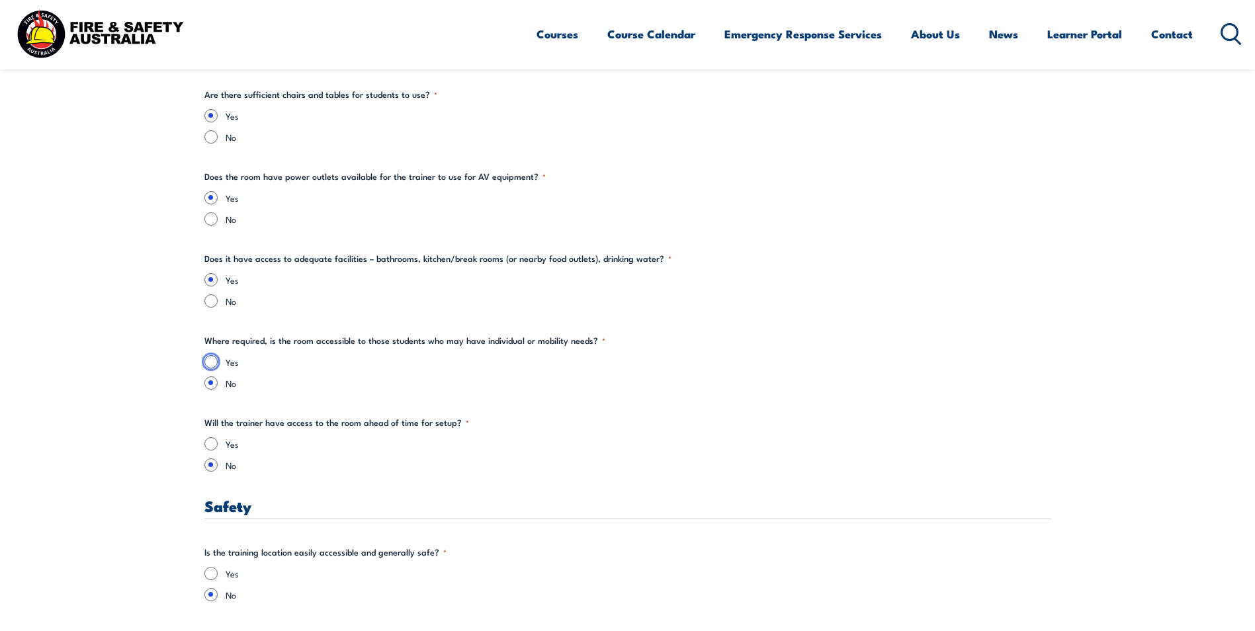
click at [214, 361] on input "Yes" at bounding box center [210, 361] width 13 height 13
radio input "true"
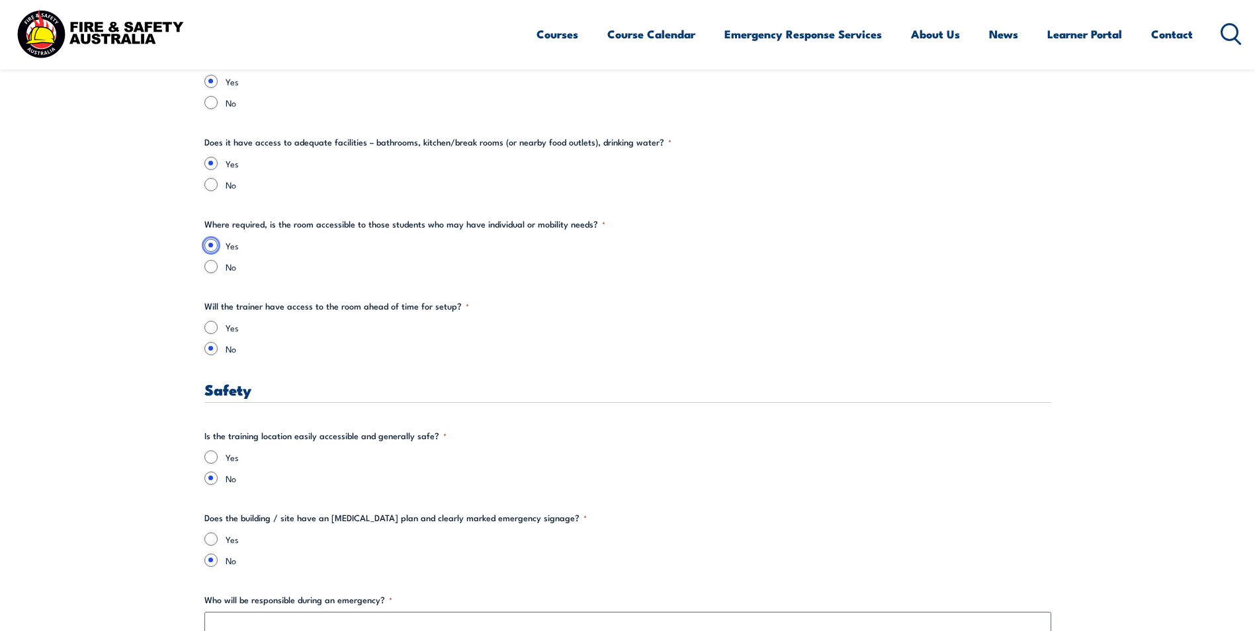
scroll to position [1918, 0]
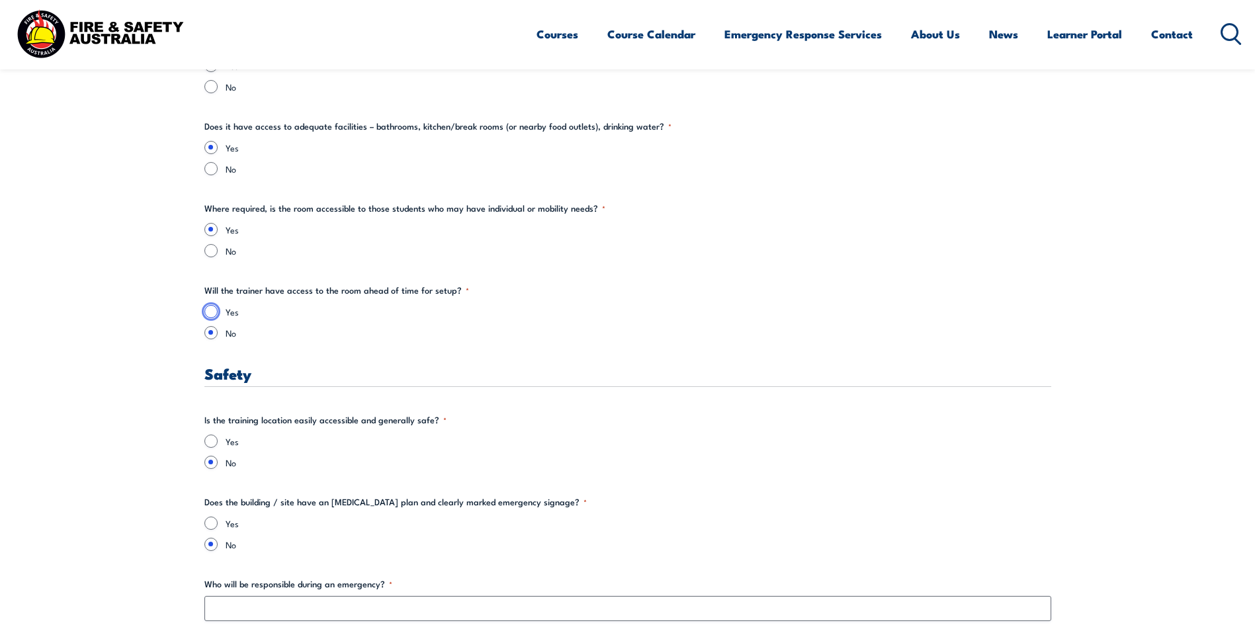
click at [210, 311] on input "Yes" at bounding box center [210, 311] width 13 height 13
radio input "true"
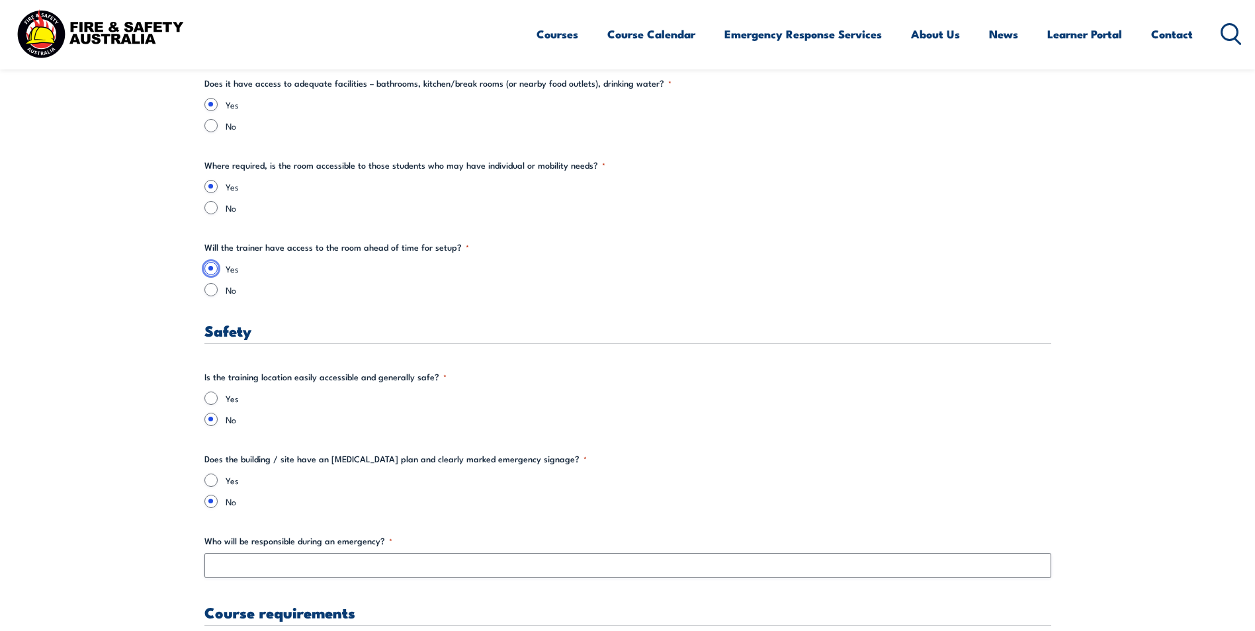
scroll to position [1984, 0]
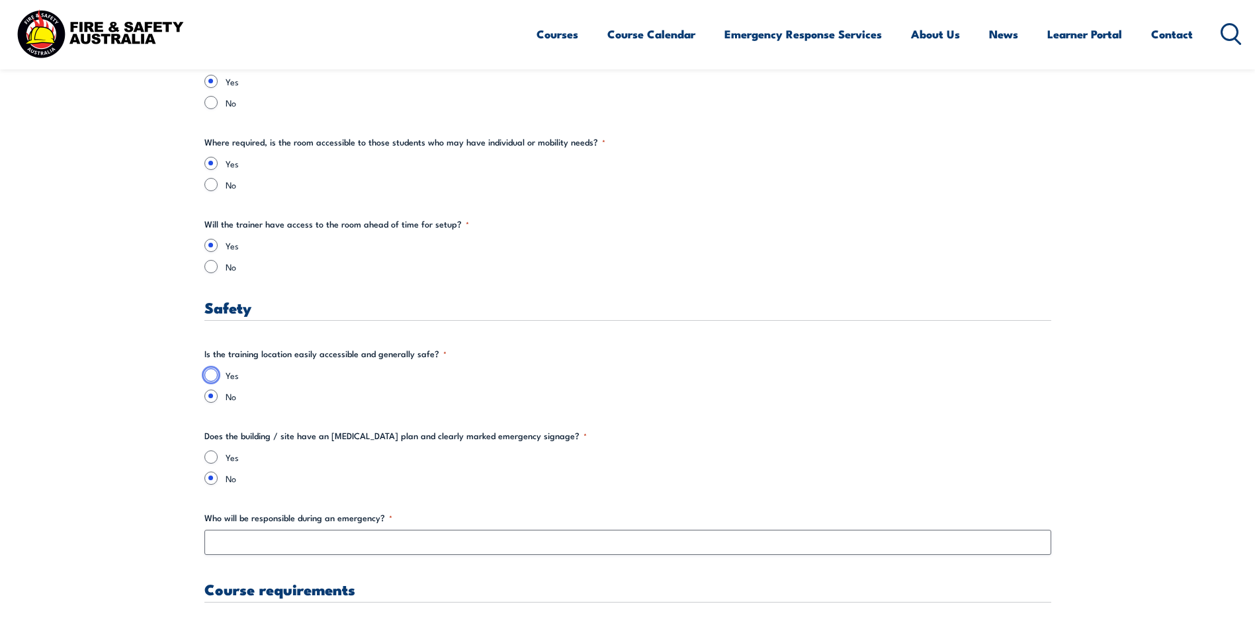
click at [210, 378] on input "Yes" at bounding box center [210, 374] width 13 height 13
radio input "true"
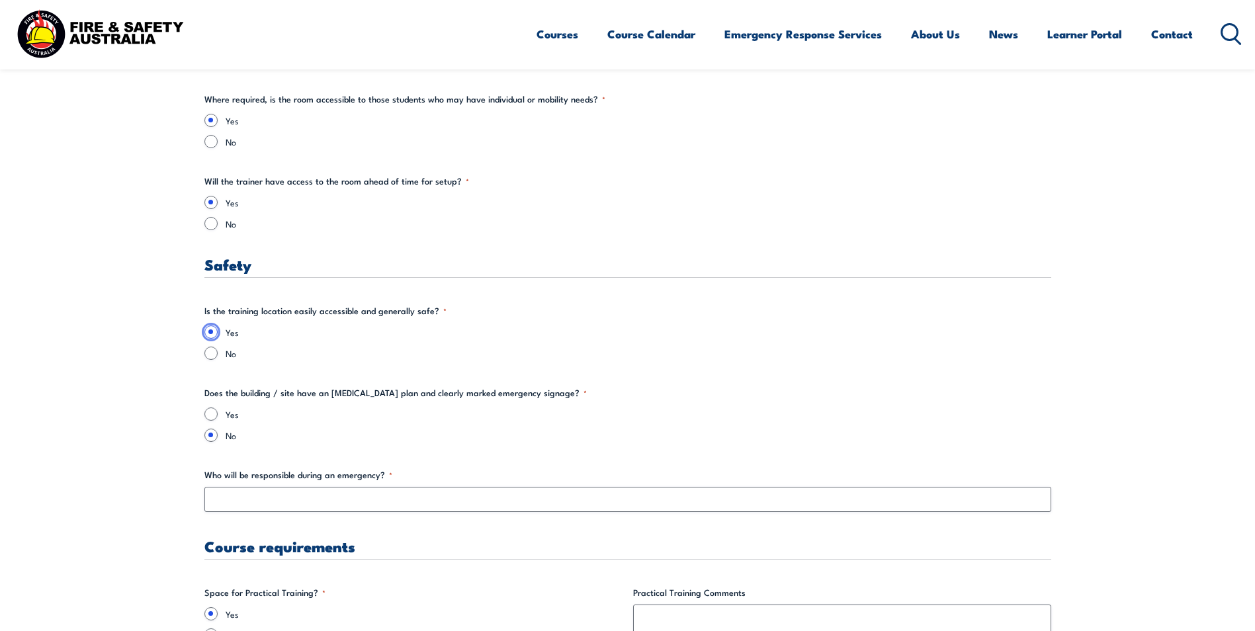
scroll to position [2051, 0]
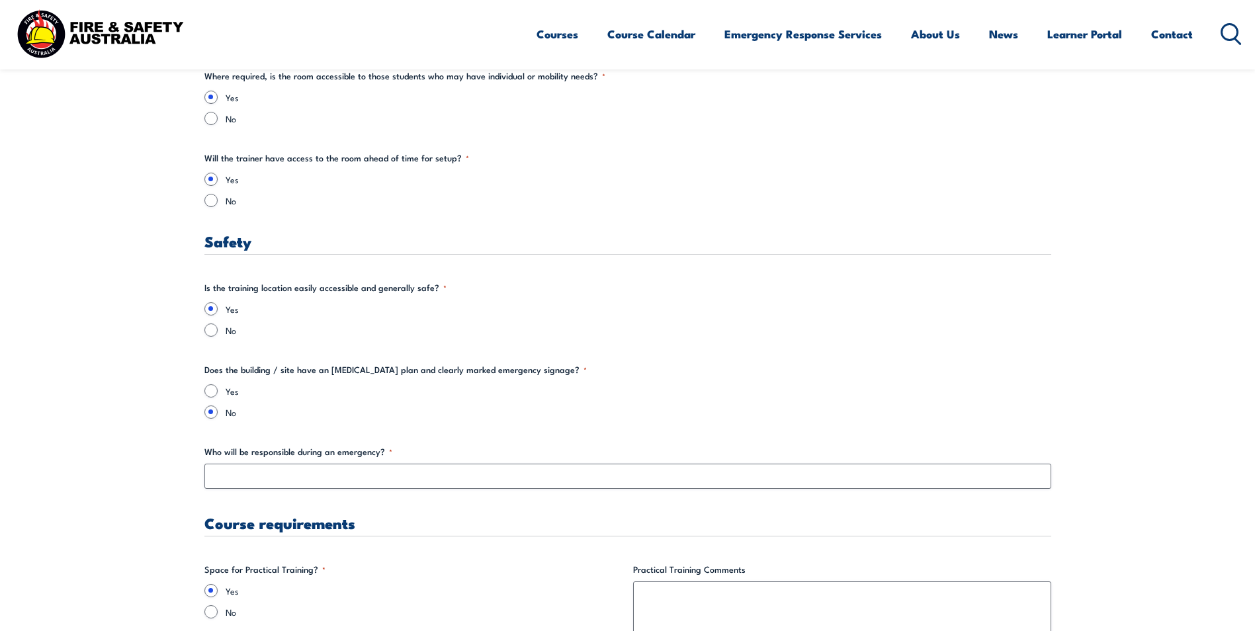
click at [228, 388] on label "Yes" at bounding box center [639, 390] width 826 height 13
click at [218, 388] on input "Yes" at bounding box center [210, 390] width 13 height 13
radio input "true"
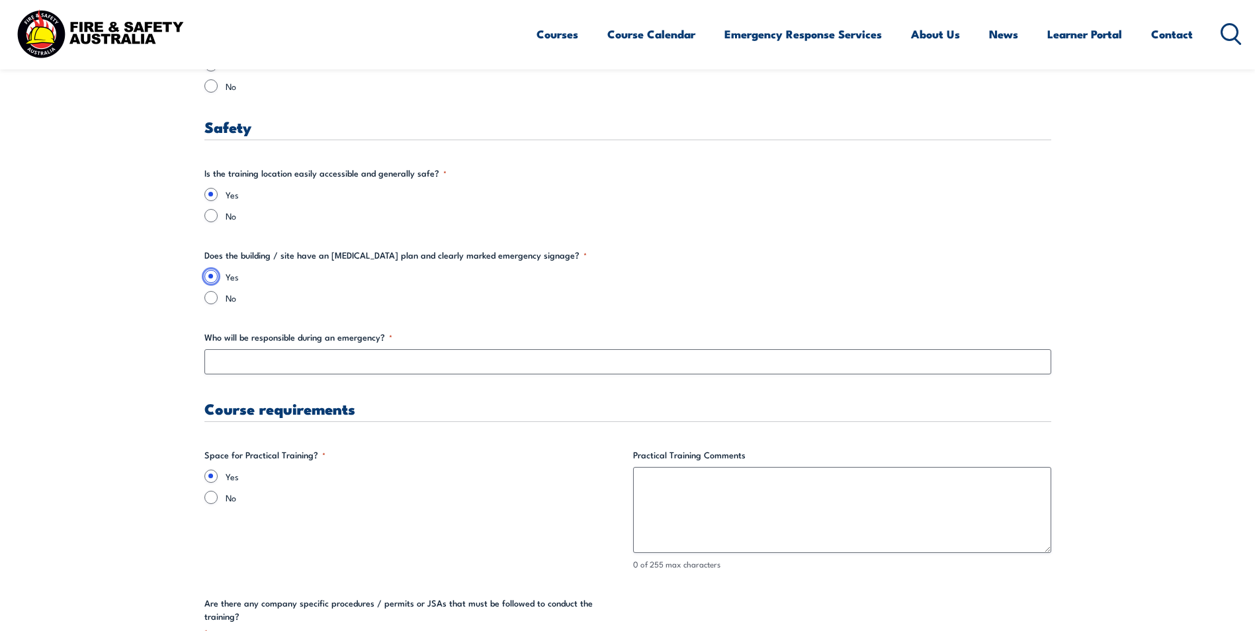
scroll to position [2183, 0]
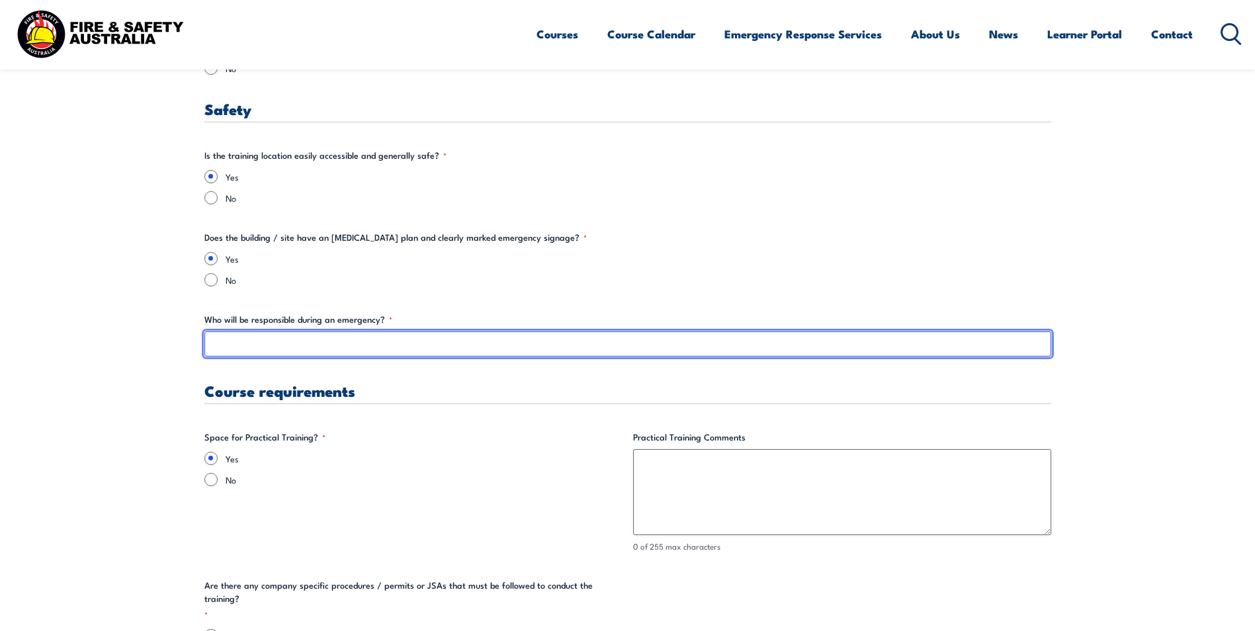
click at [232, 349] on input "Who will be responsible during an emergency? *" at bounding box center [627, 343] width 847 height 25
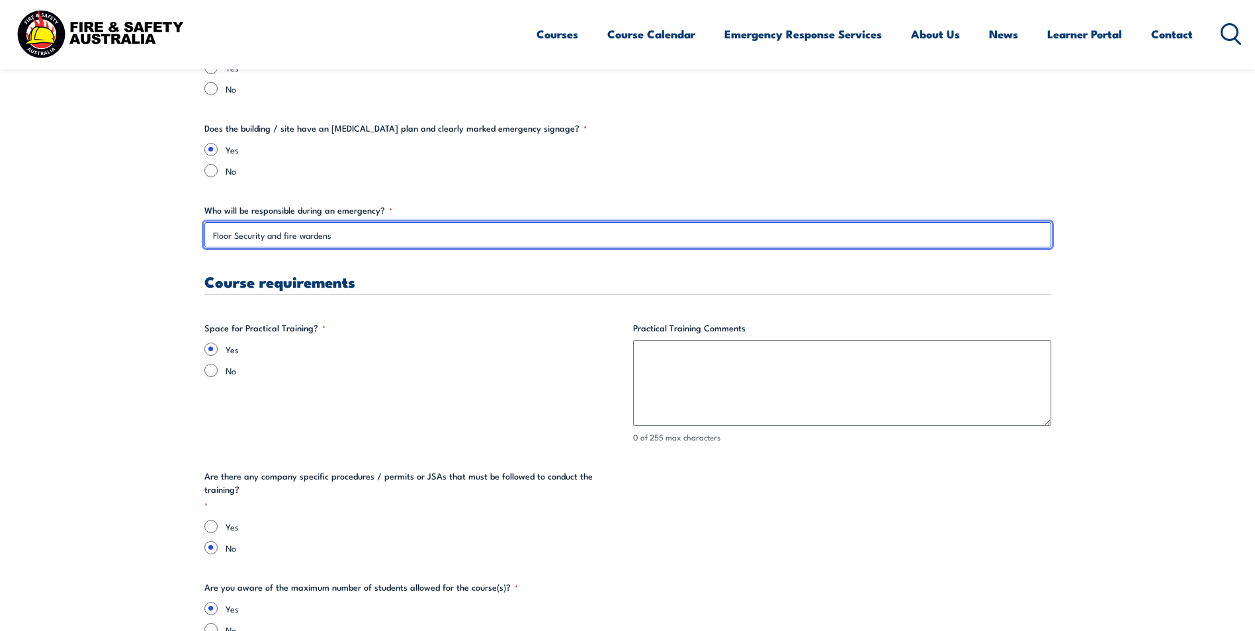
scroll to position [2315, 0]
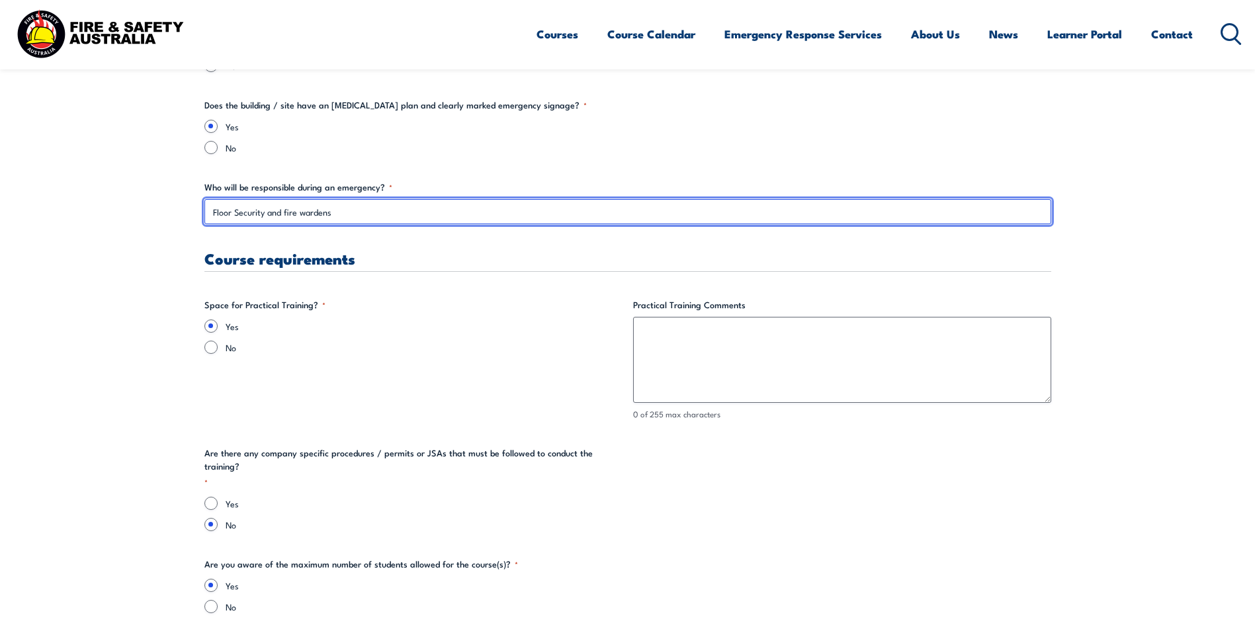
type input "Floor Security and fire wardens"
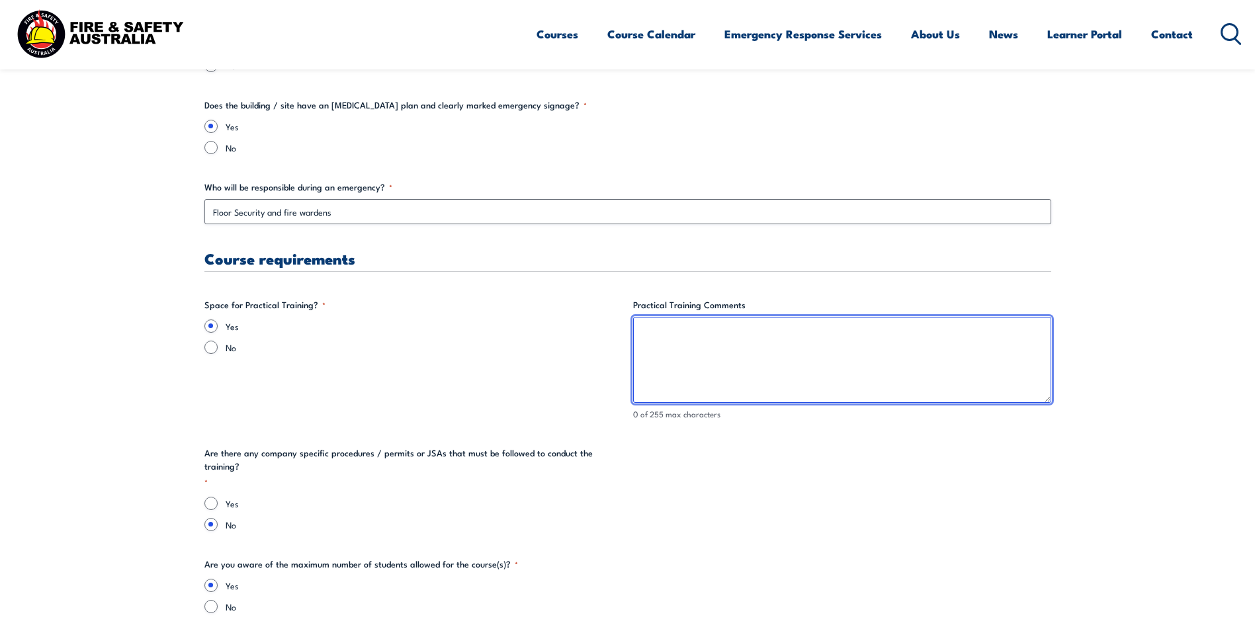
click at [773, 363] on textarea "Practical Training Comments" at bounding box center [842, 360] width 418 height 86
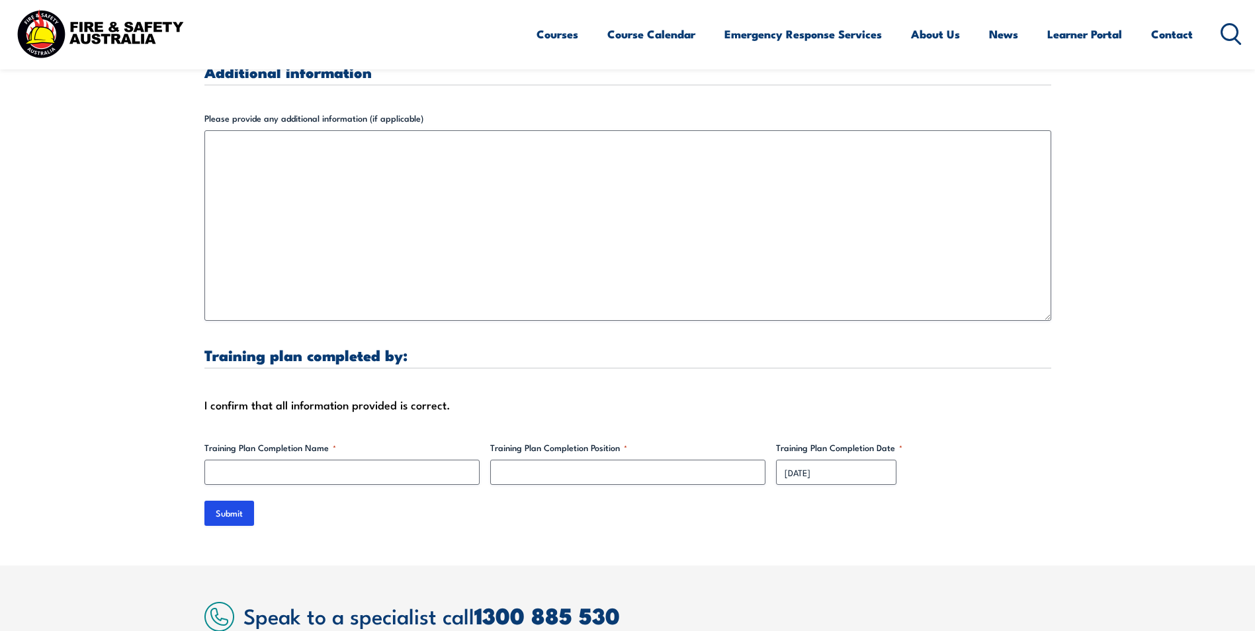
scroll to position [3903, 0]
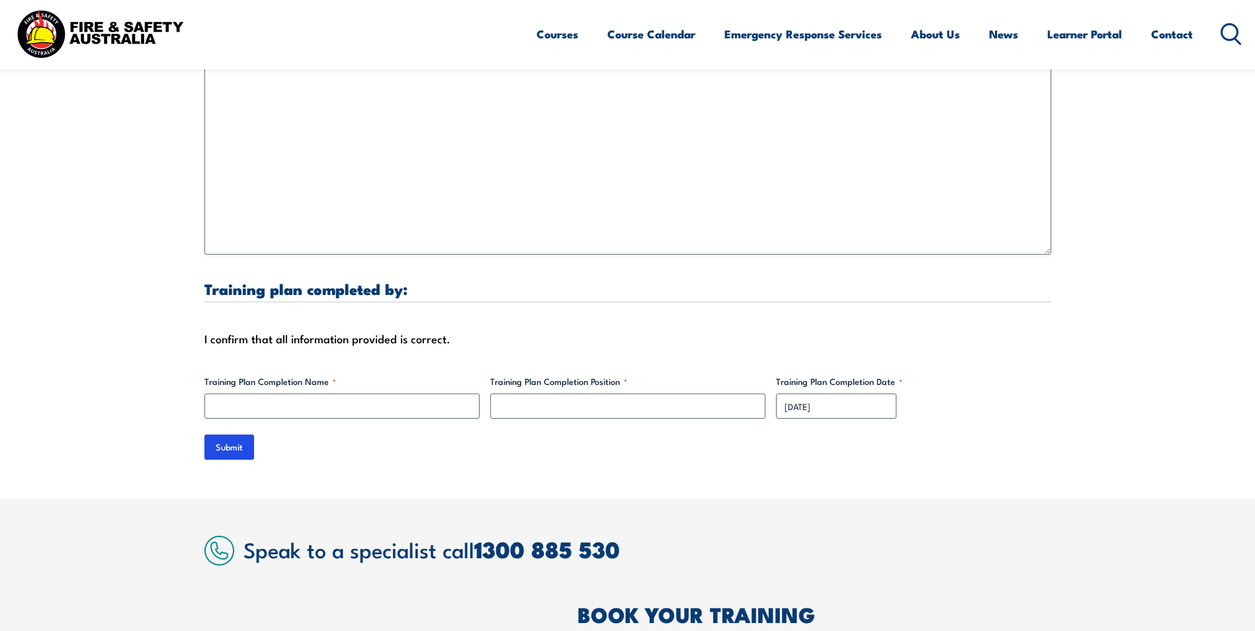
type textarea "Yes, in ground level"
click at [318, 399] on input "Training Plan Completion Name *" at bounding box center [341, 406] width 275 height 25
click at [319, 394] on input "Training Plan Completion Name *" at bounding box center [341, 406] width 275 height 25
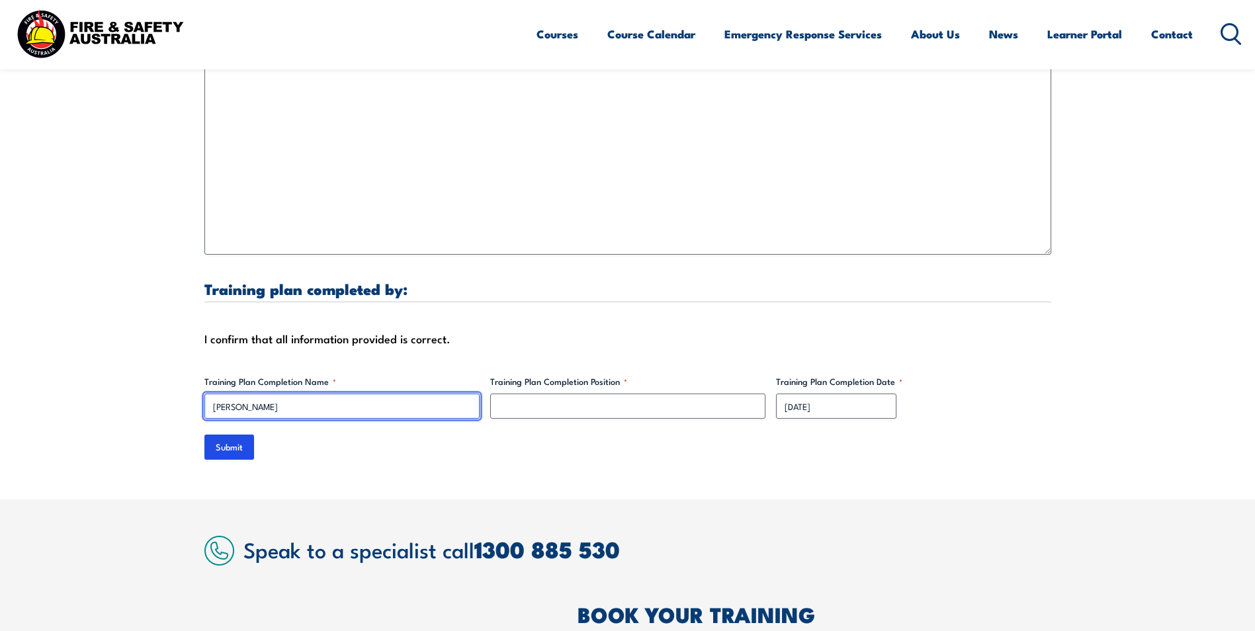
type input "[PERSON_NAME]"
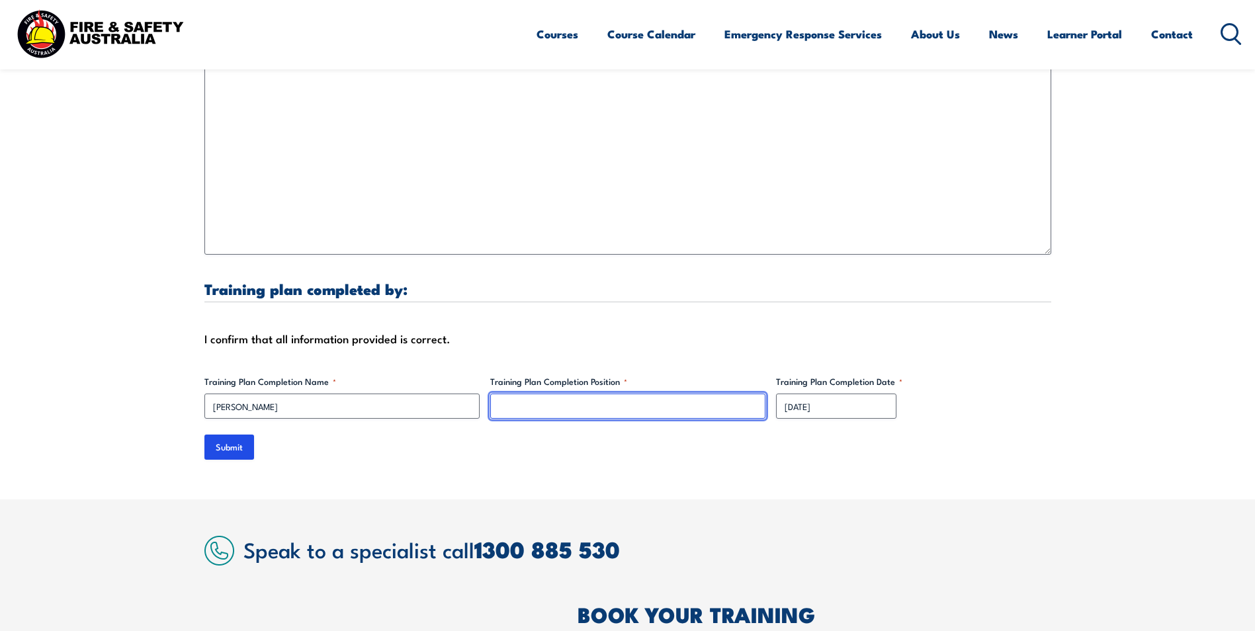
click at [589, 394] on input "Training Plan Completion Position *" at bounding box center [627, 406] width 275 height 25
type input "W"
type input "S"
type input "W"
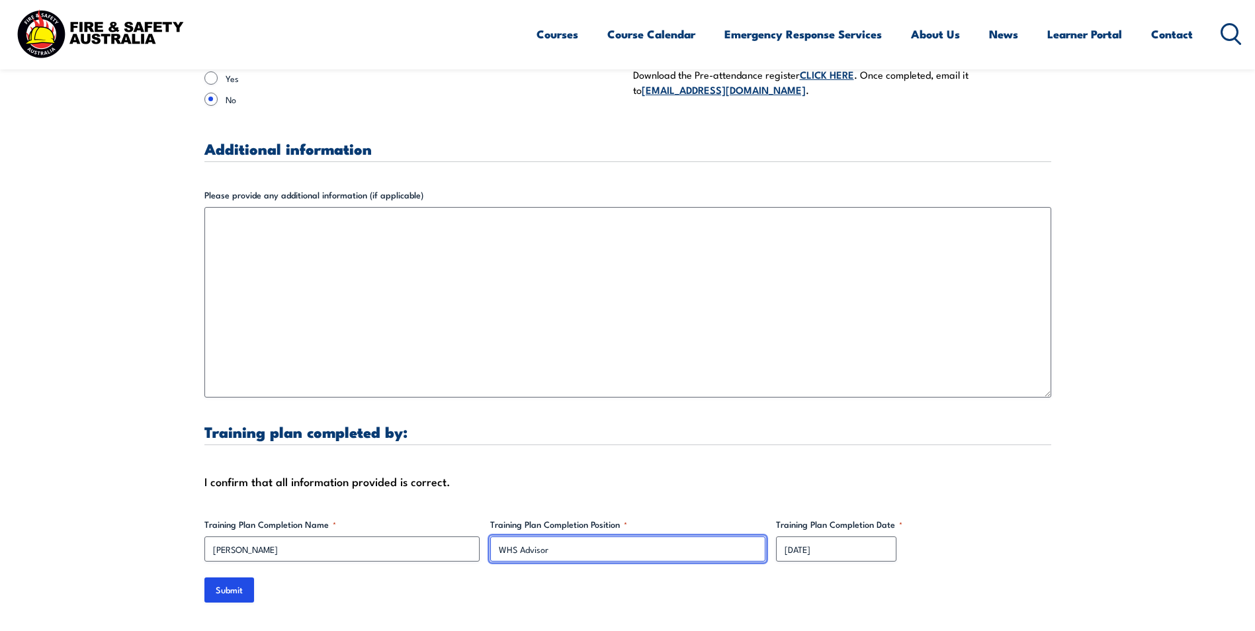
scroll to position [3901, 0]
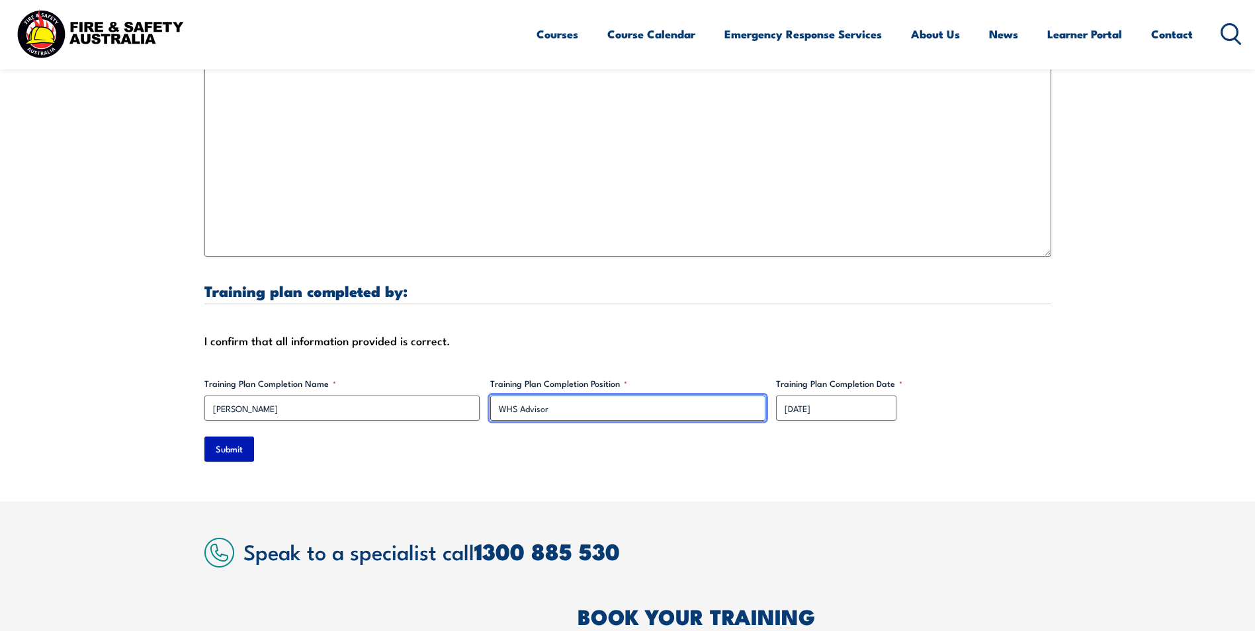
type input "WHS Advisor"
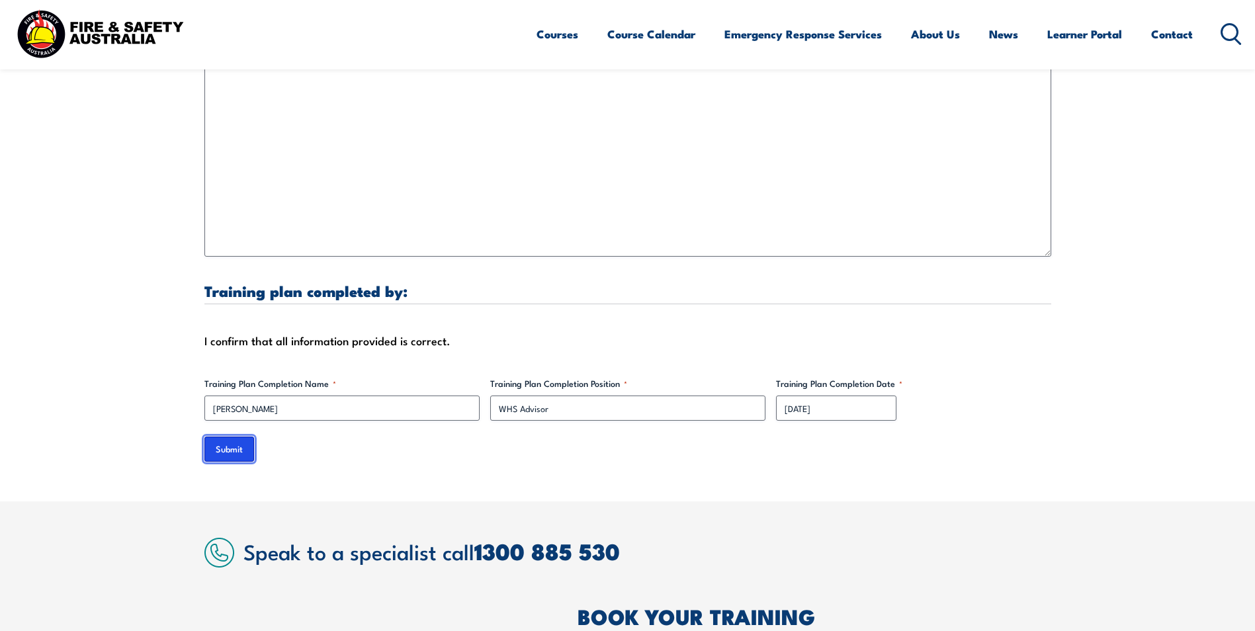
click at [235, 439] on input "Submit" at bounding box center [229, 449] width 50 height 25
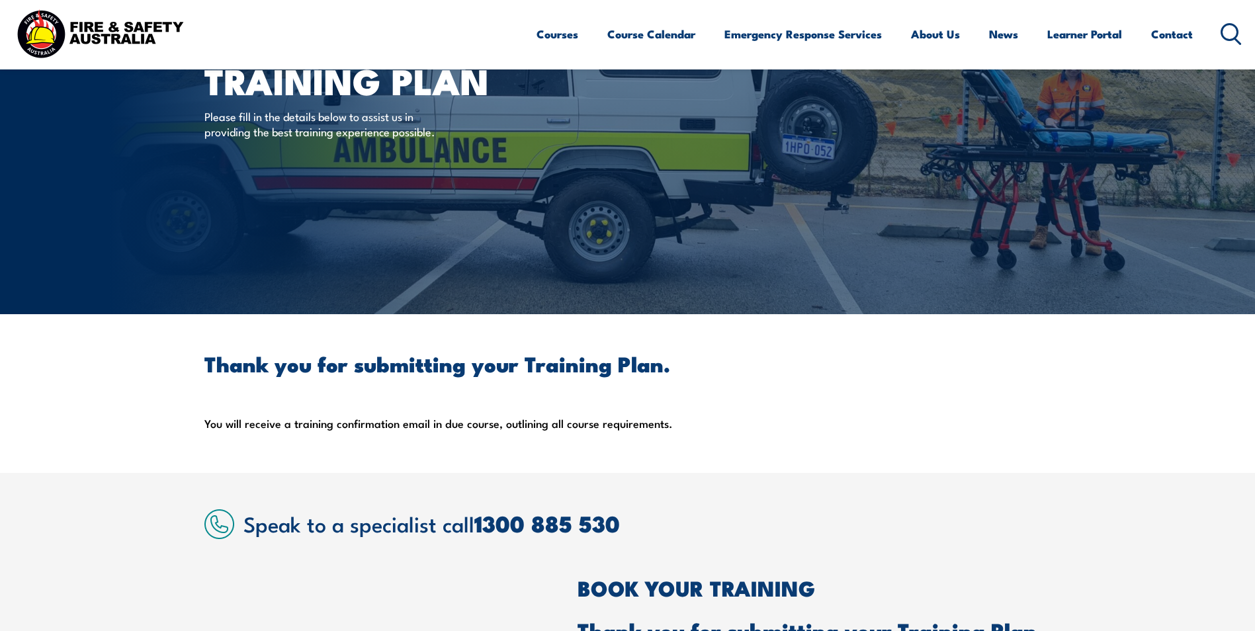
scroll to position [0, 0]
